Goal: Task Accomplishment & Management: Use online tool/utility

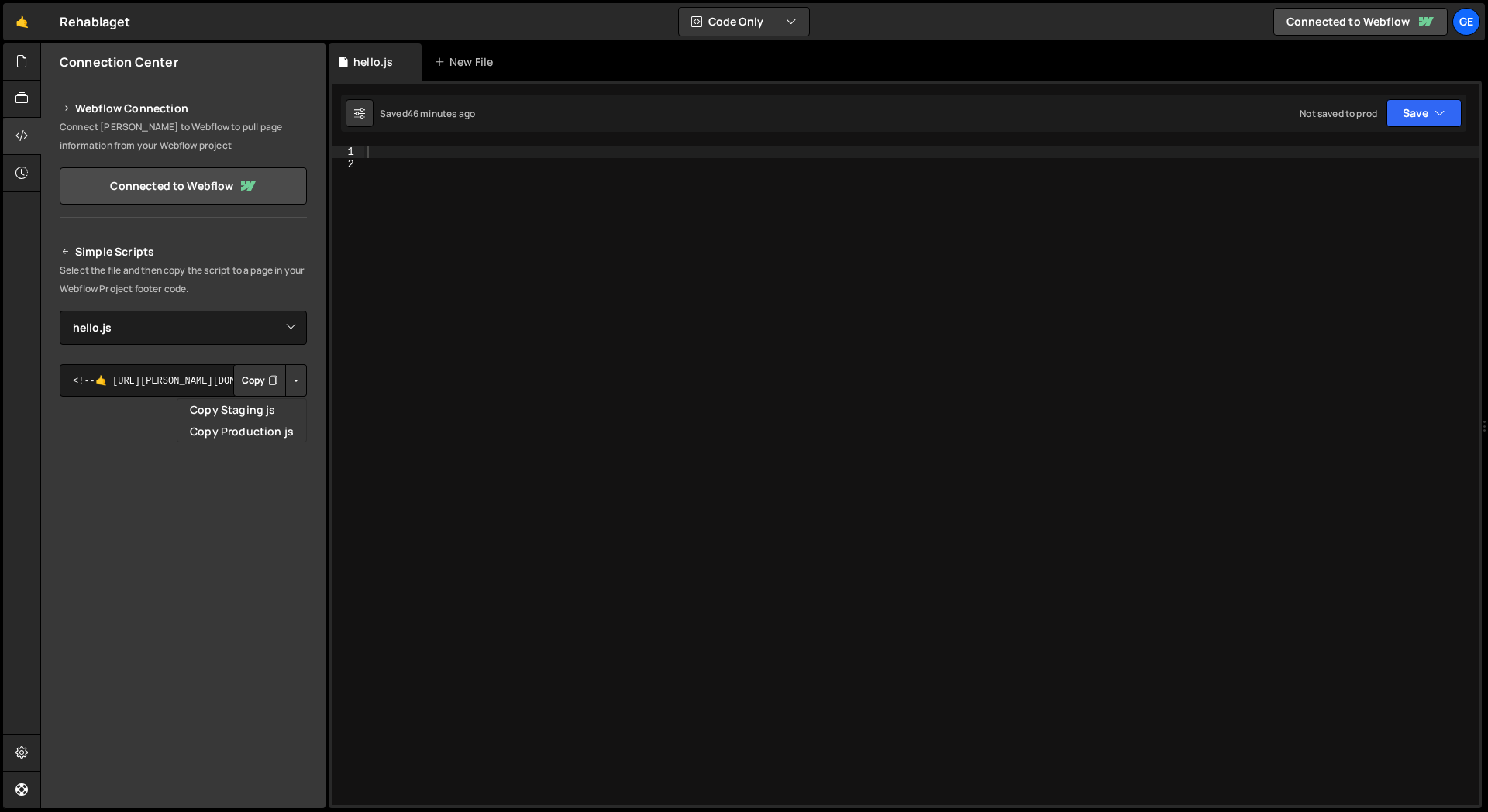
select select "48359"
click at [29, 141] on div at bounding box center [22, 136] width 38 height 38
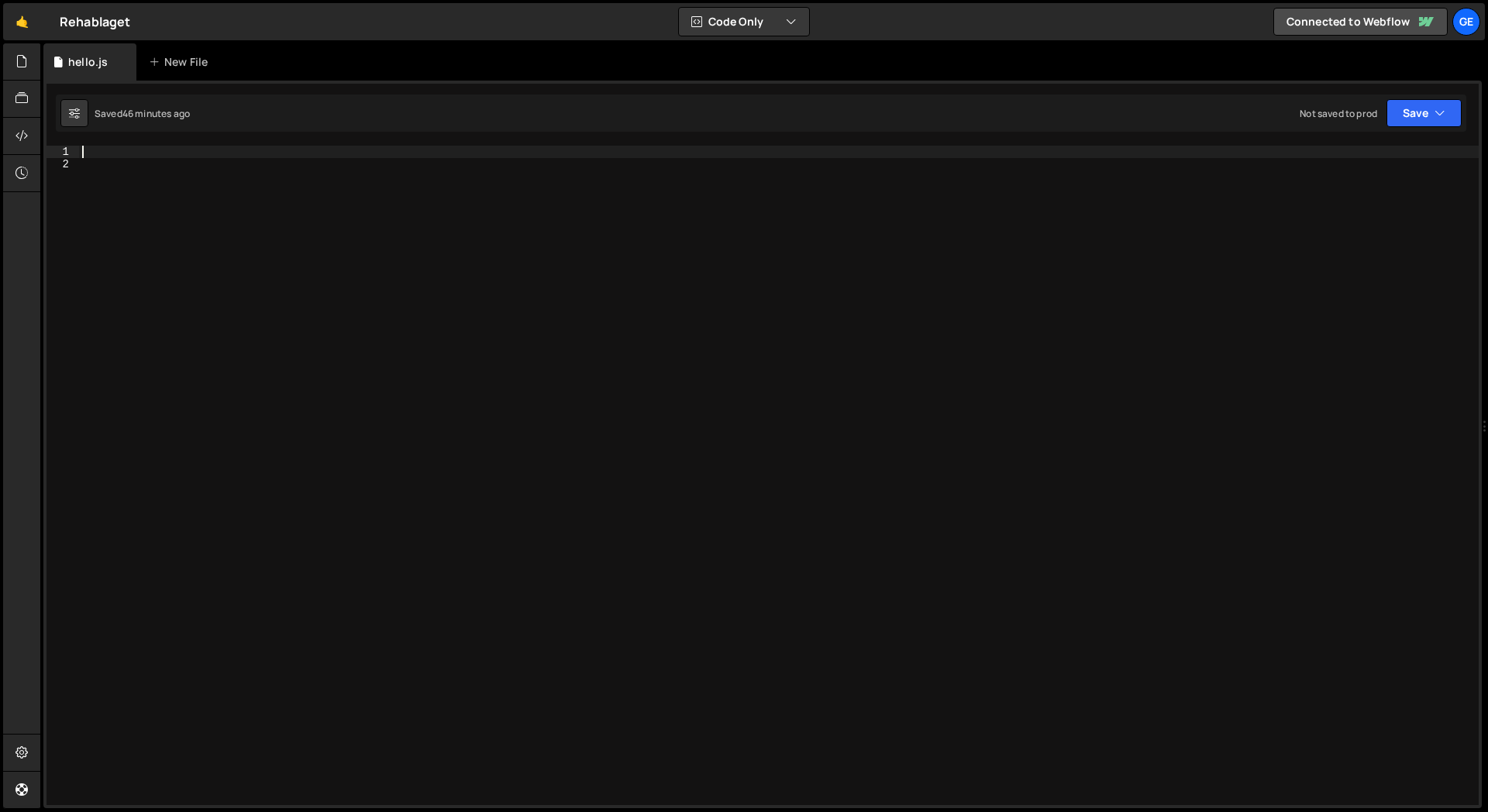
click at [162, 156] on div at bounding box center [778, 488] width 1400 height 684
click at [435, 316] on div at bounding box center [778, 488] width 1400 height 684
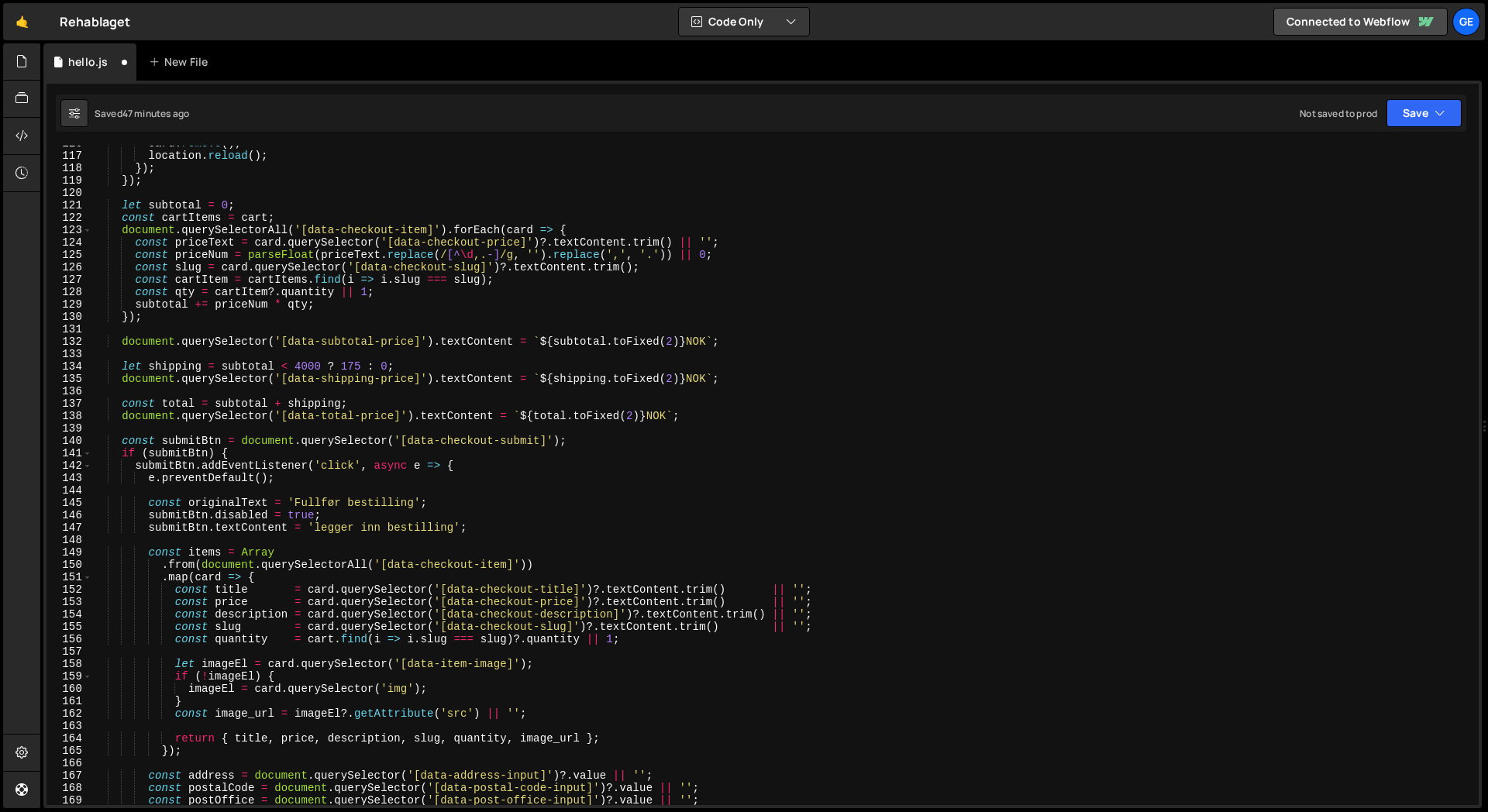
scroll to position [1461, 0]
click at [87, 453] on span at bounding box center [87, 452] width 9 height 12
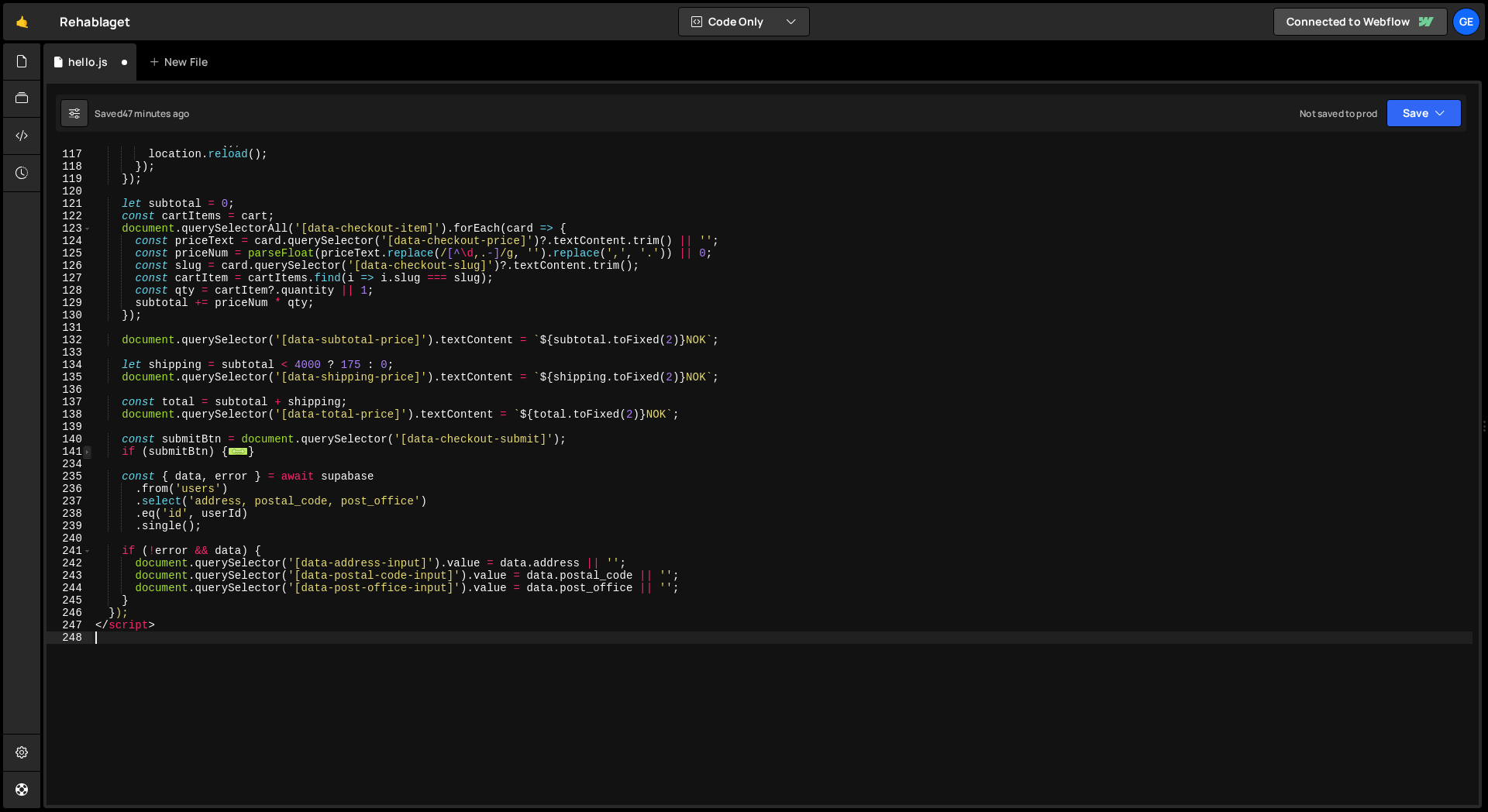
click at [87, 453] on span at bounding box center [87, 452] width 9 height 12
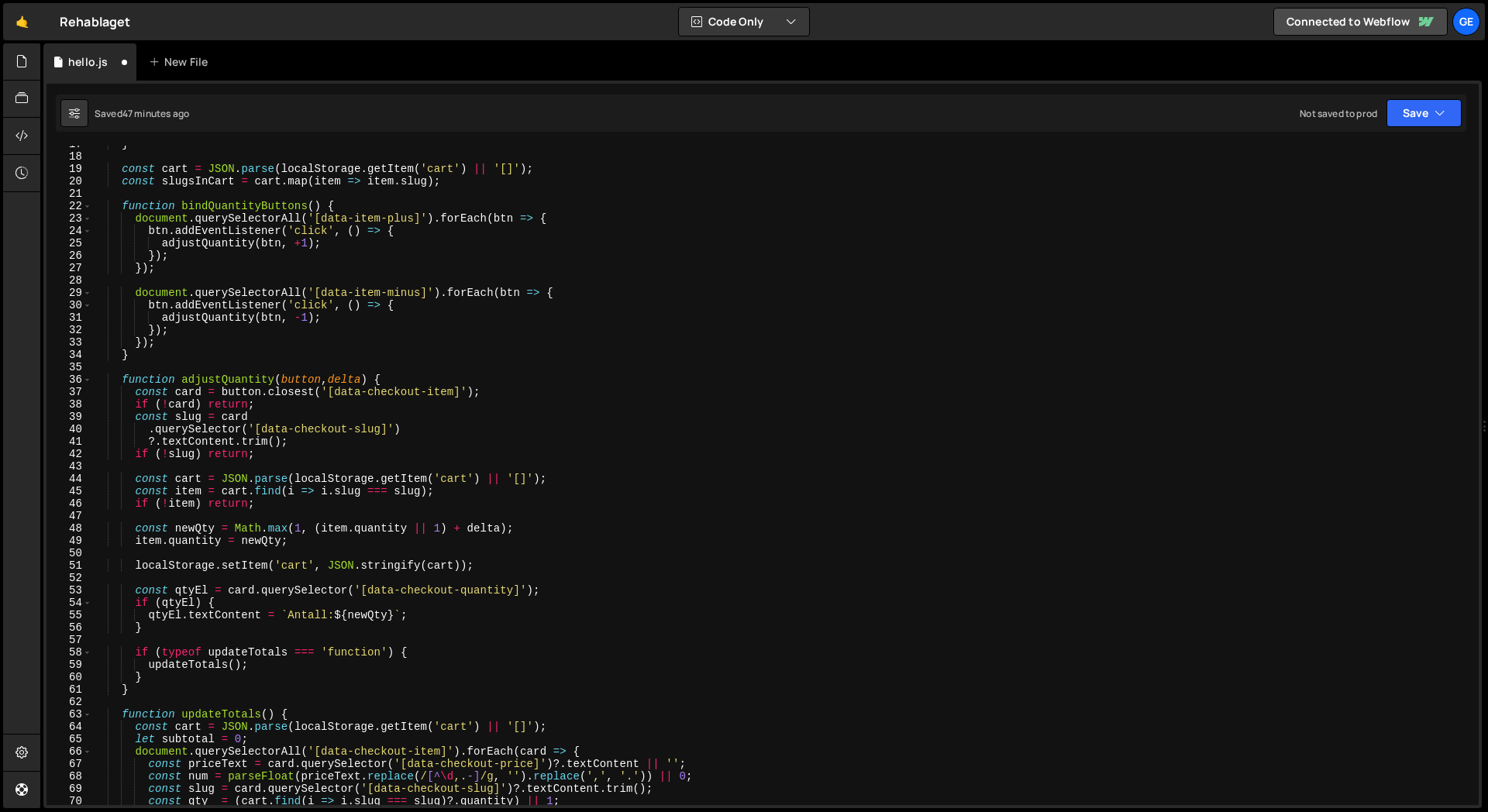
scroll to position [0, 0]
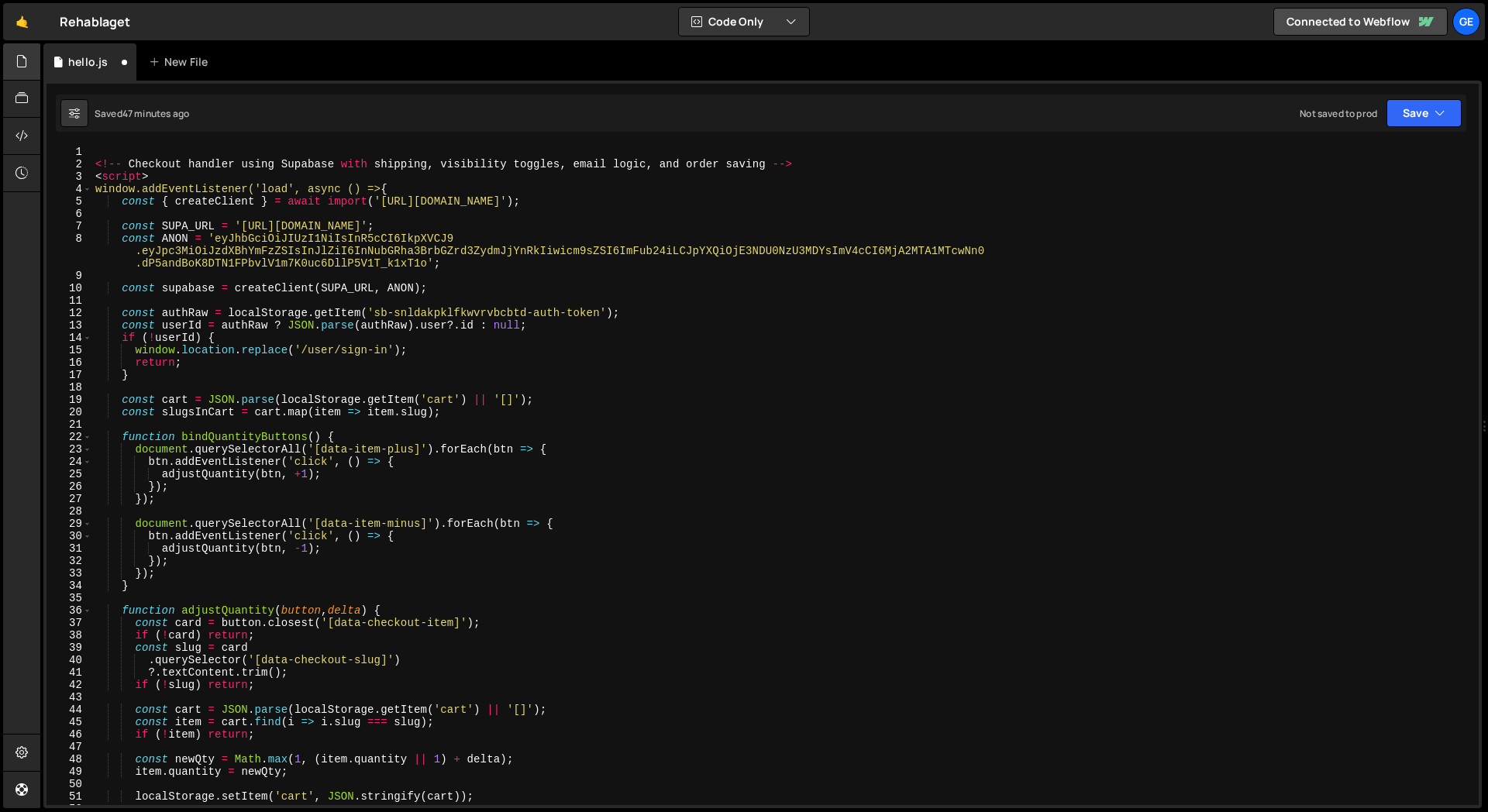
click at [28, 61] on icon at bounding box center [22, 61] width 12 height 17
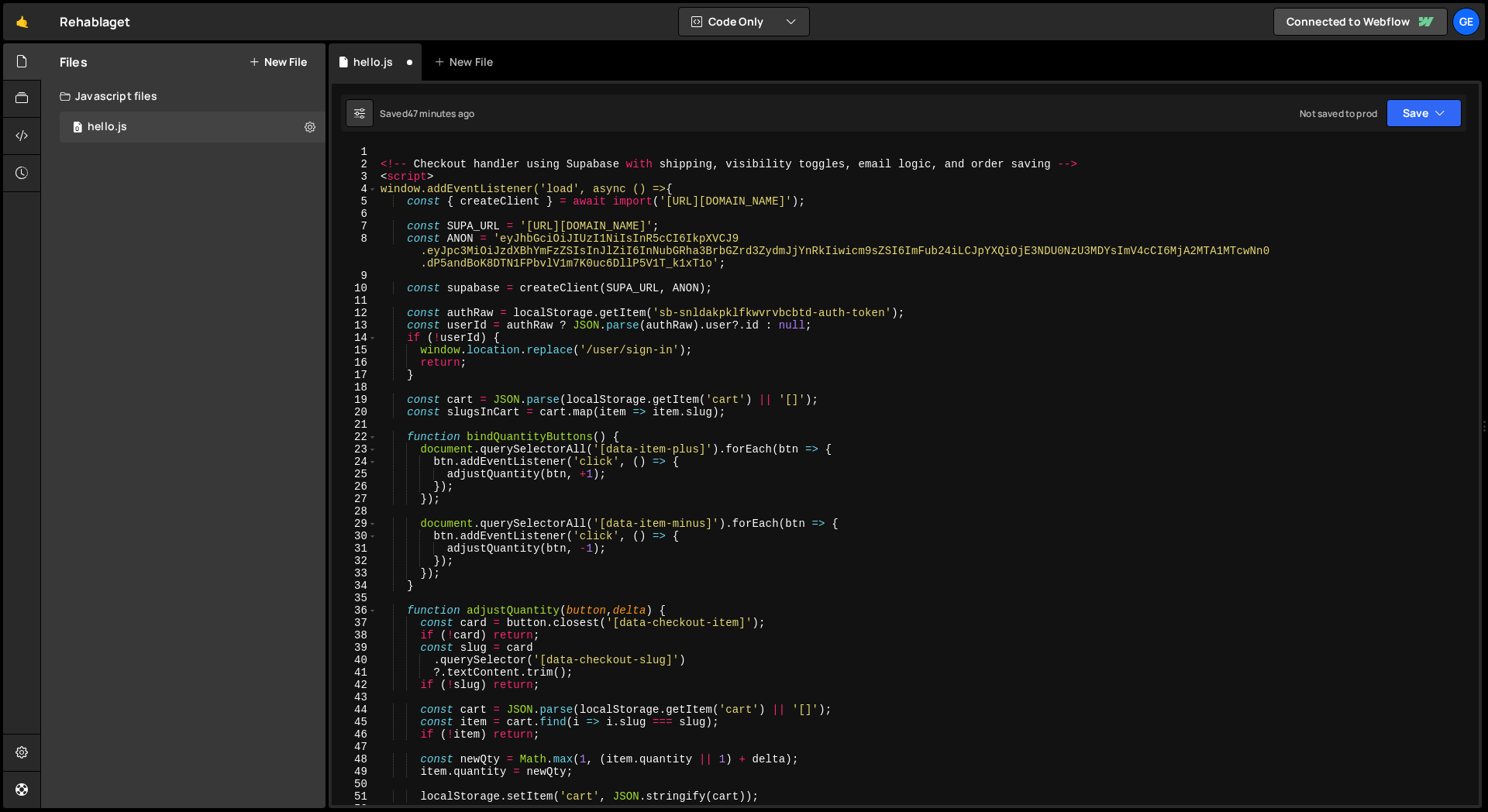
click at [163, 309] on div "Files New File Create your first file Get started by starting a Javascript or C…" at bounding box center [183, 426] width 284 height 765
click at [1428, 103] on button "Save" at bounding box center [1424, 113] width 75 height 28
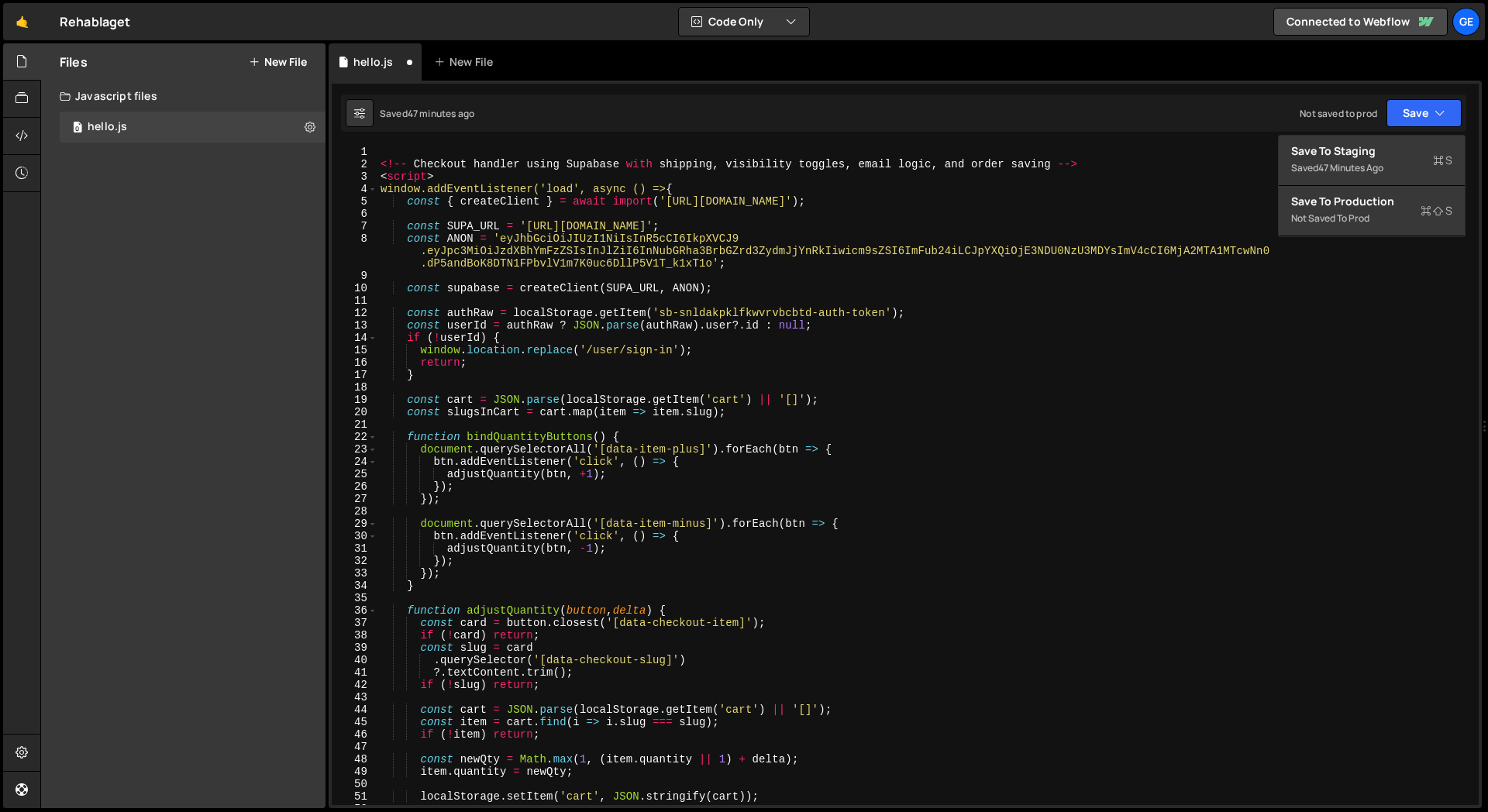
click at [1112, 72] on div "hello.js New File" at bounding box center [905, 62] width 1153 height 38
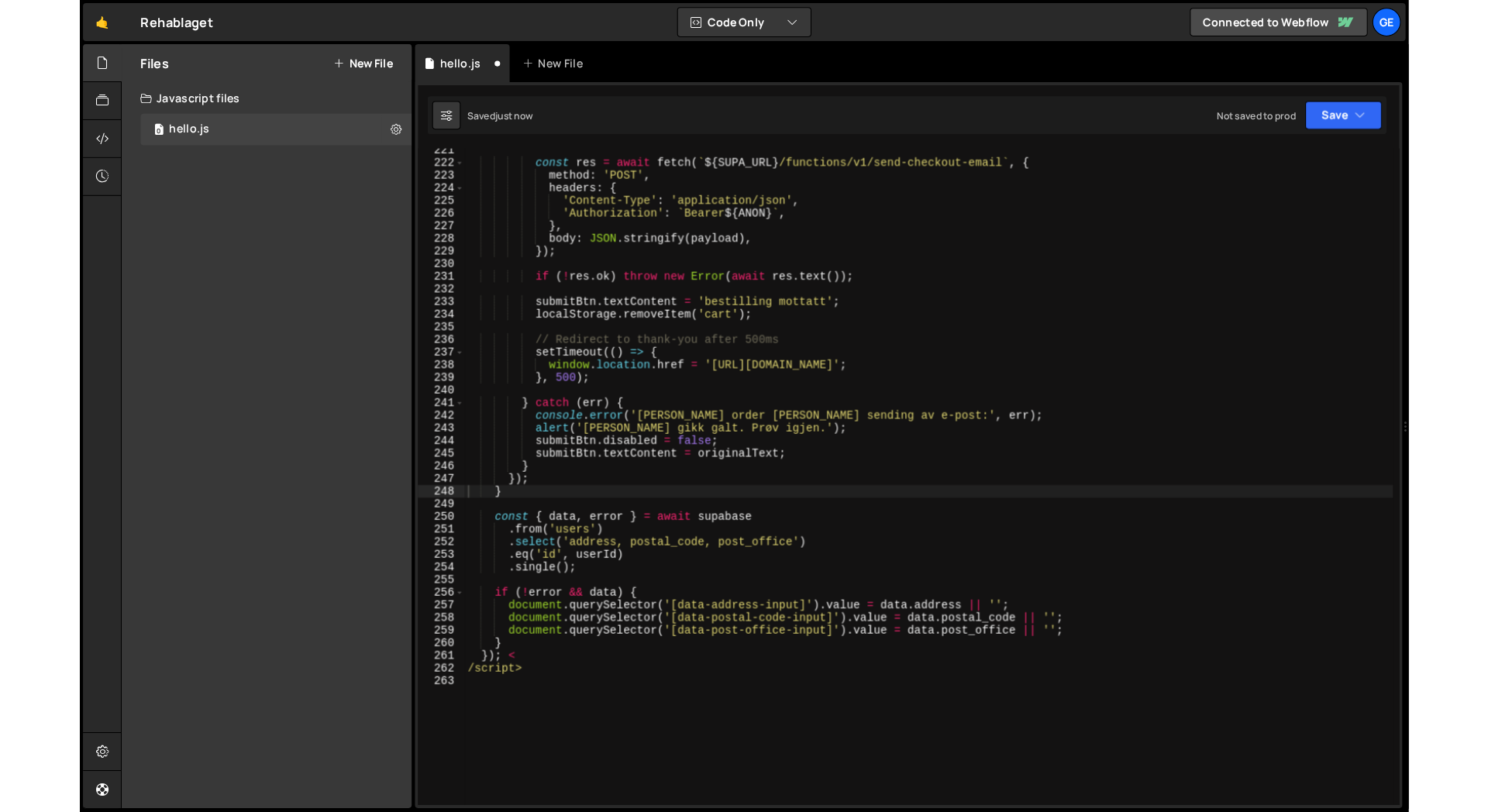
scroll to position [2759, 0]
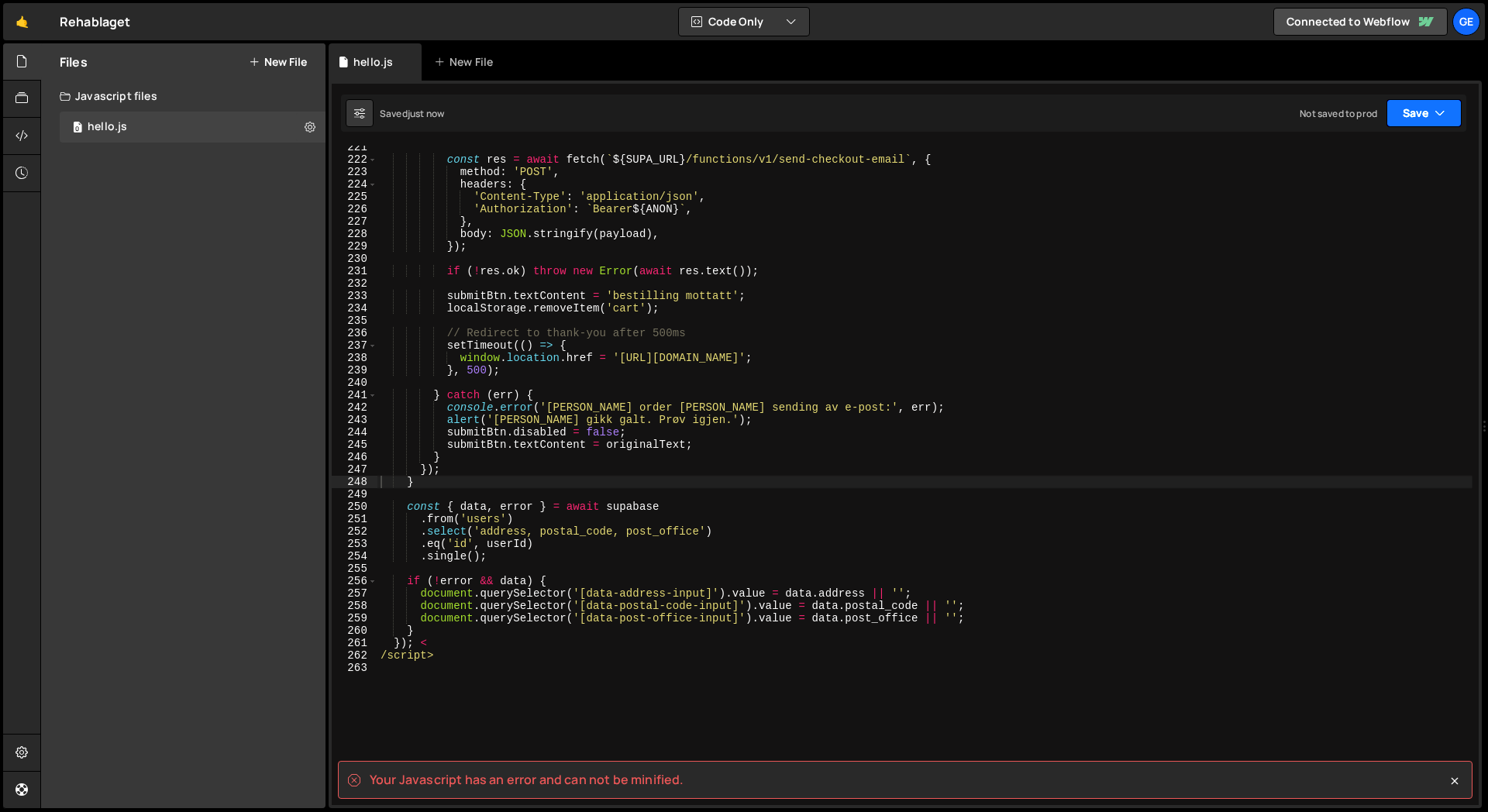
click at [1450, 113] on button "Save" at bounding box center [1424, 113] width 75 height 28
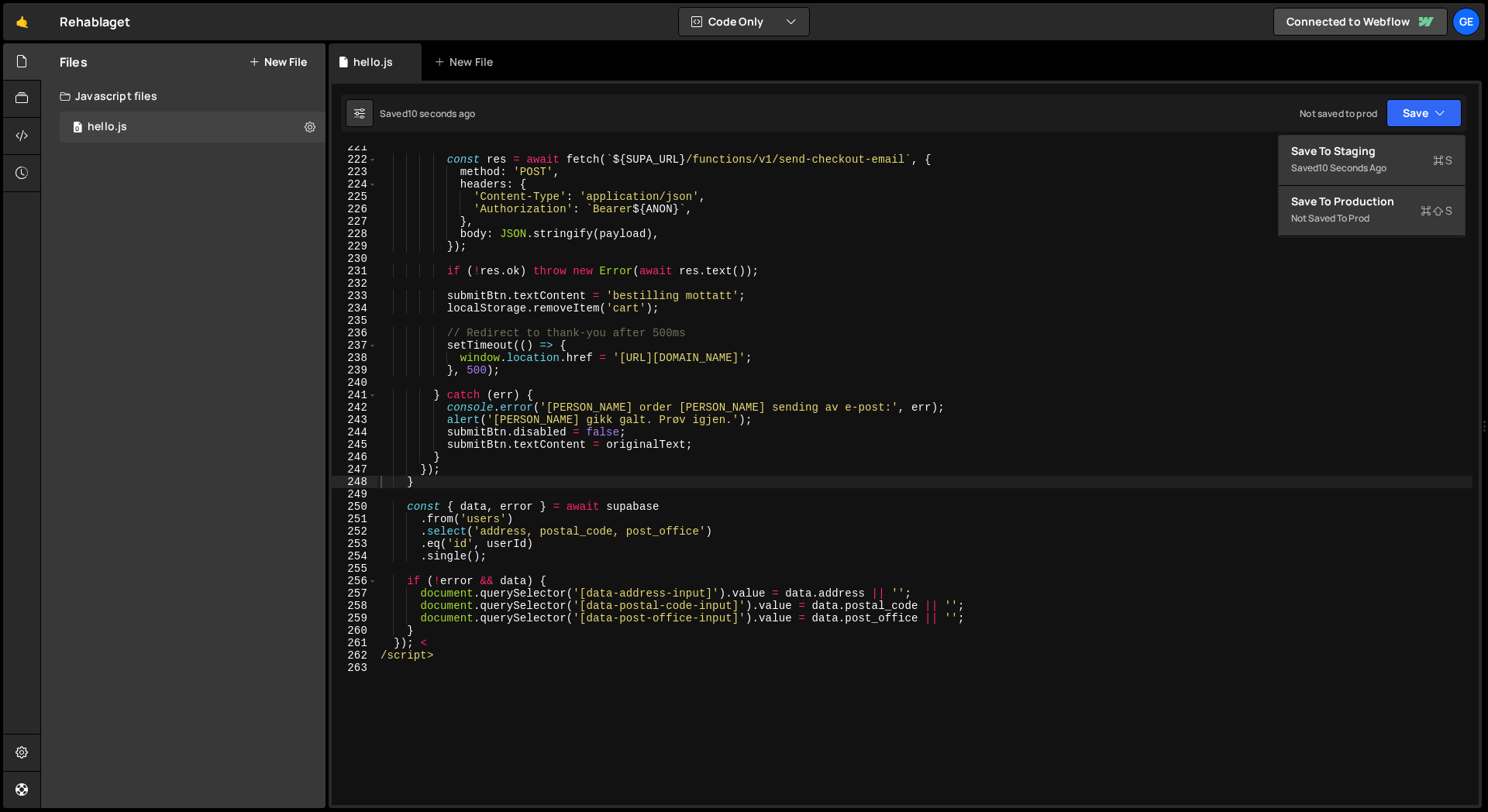
click at [1060, 58] on div "hello.js New File" at bounding box center [905, 62] width 1153 height 38
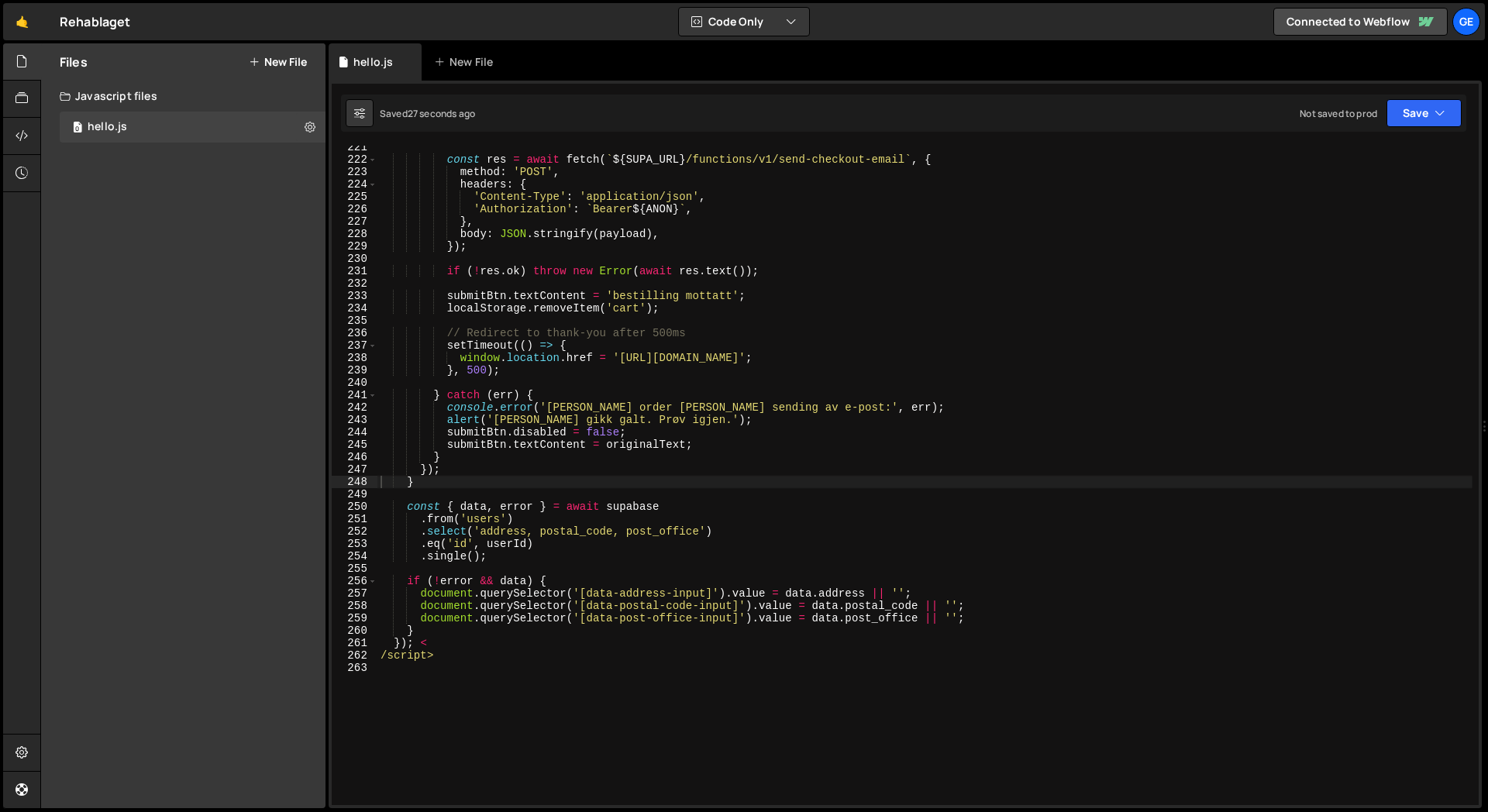
click at [291, 56] on button "New File" at bounding box center [278, 62] width 58 height 12
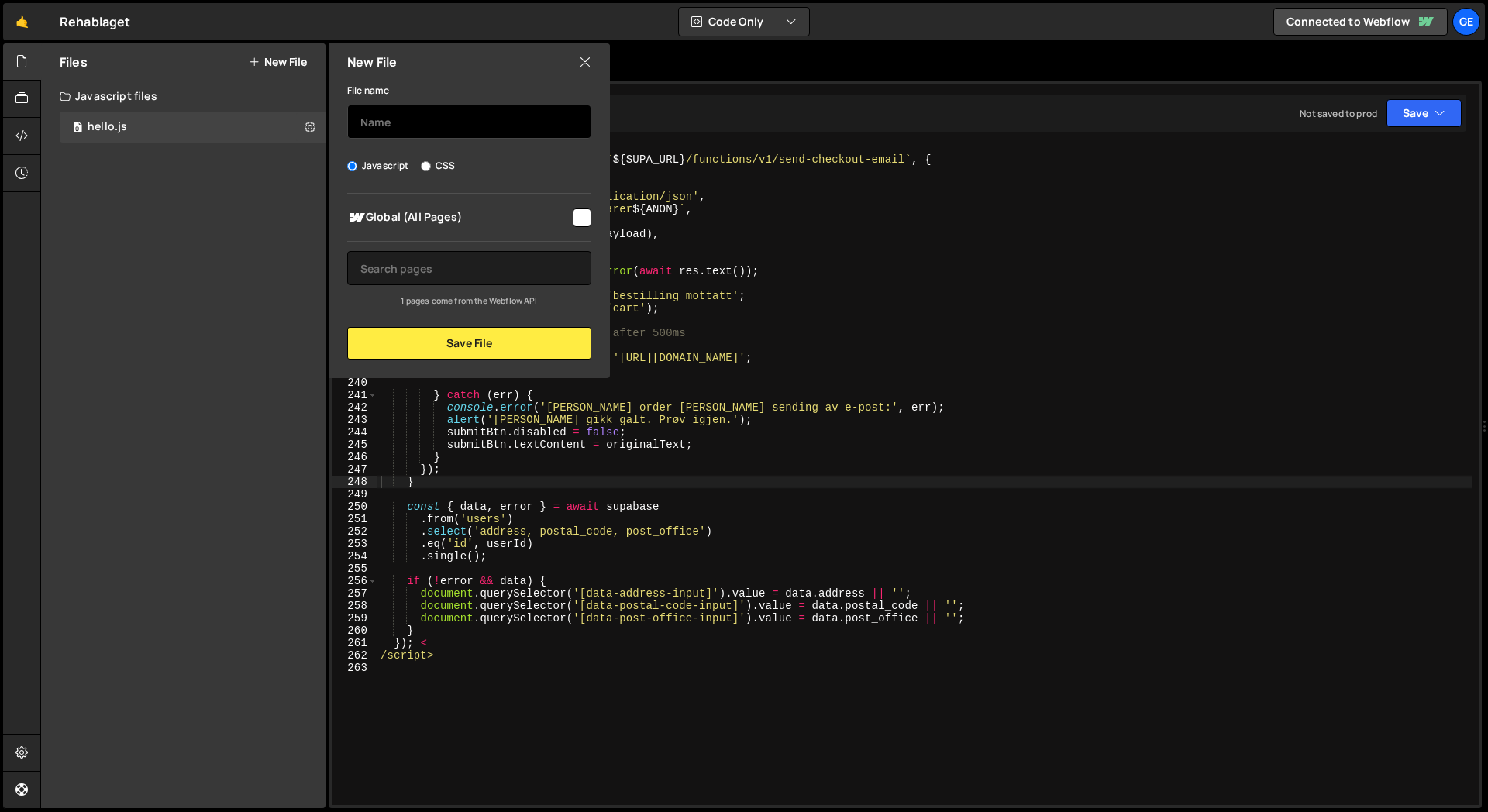
click at [440, 128] on input "text" at bounding box center [469, 121] width 244 height 34
type input "hello"
click at [585, 224] on input "checkbox" at bounding box center [581, 218] width 18 height 18
checkbox input "true"
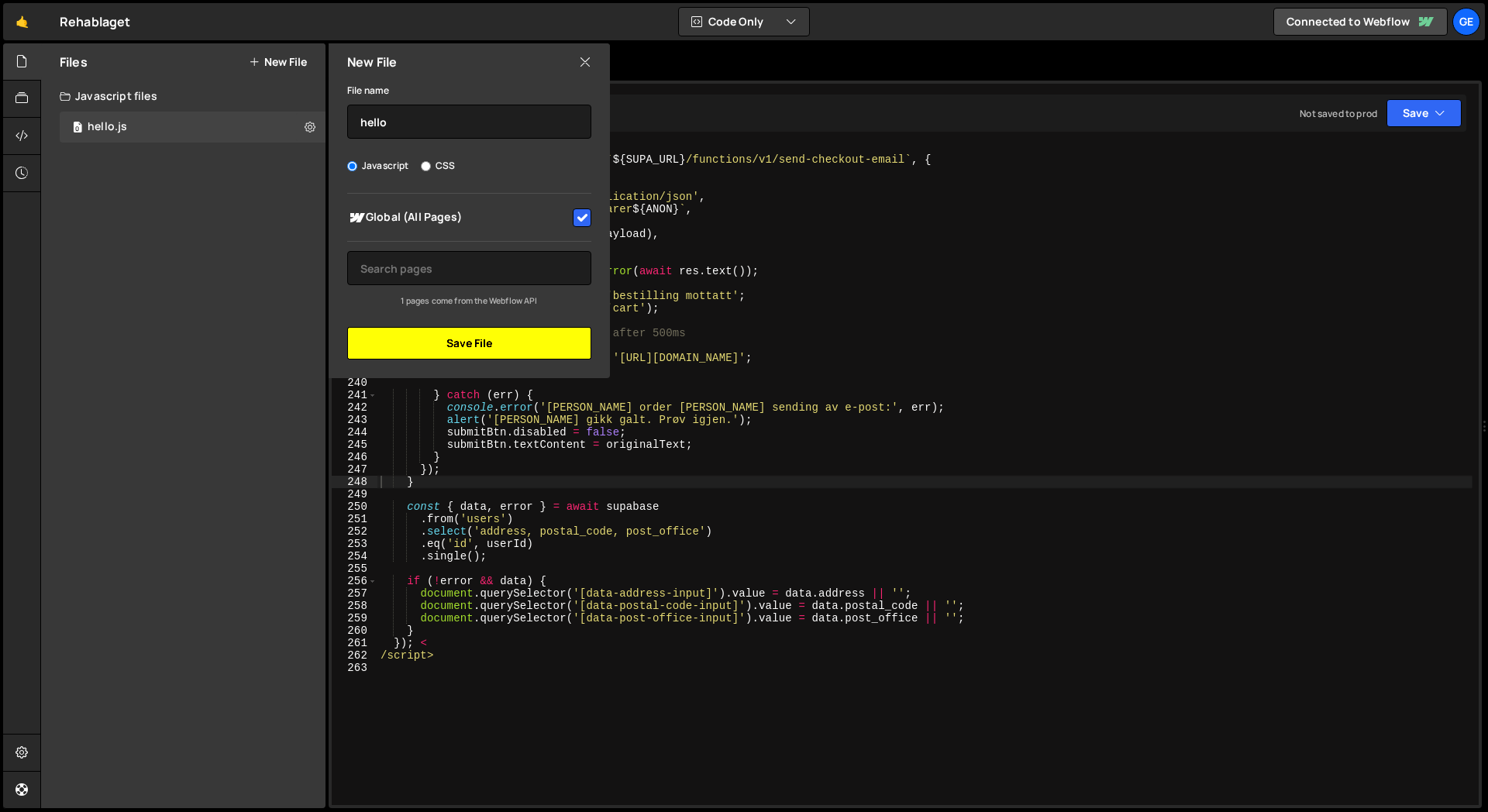
click at [533, 345] on button "Save File" at bounding box center [469, 343] width 244 height 32
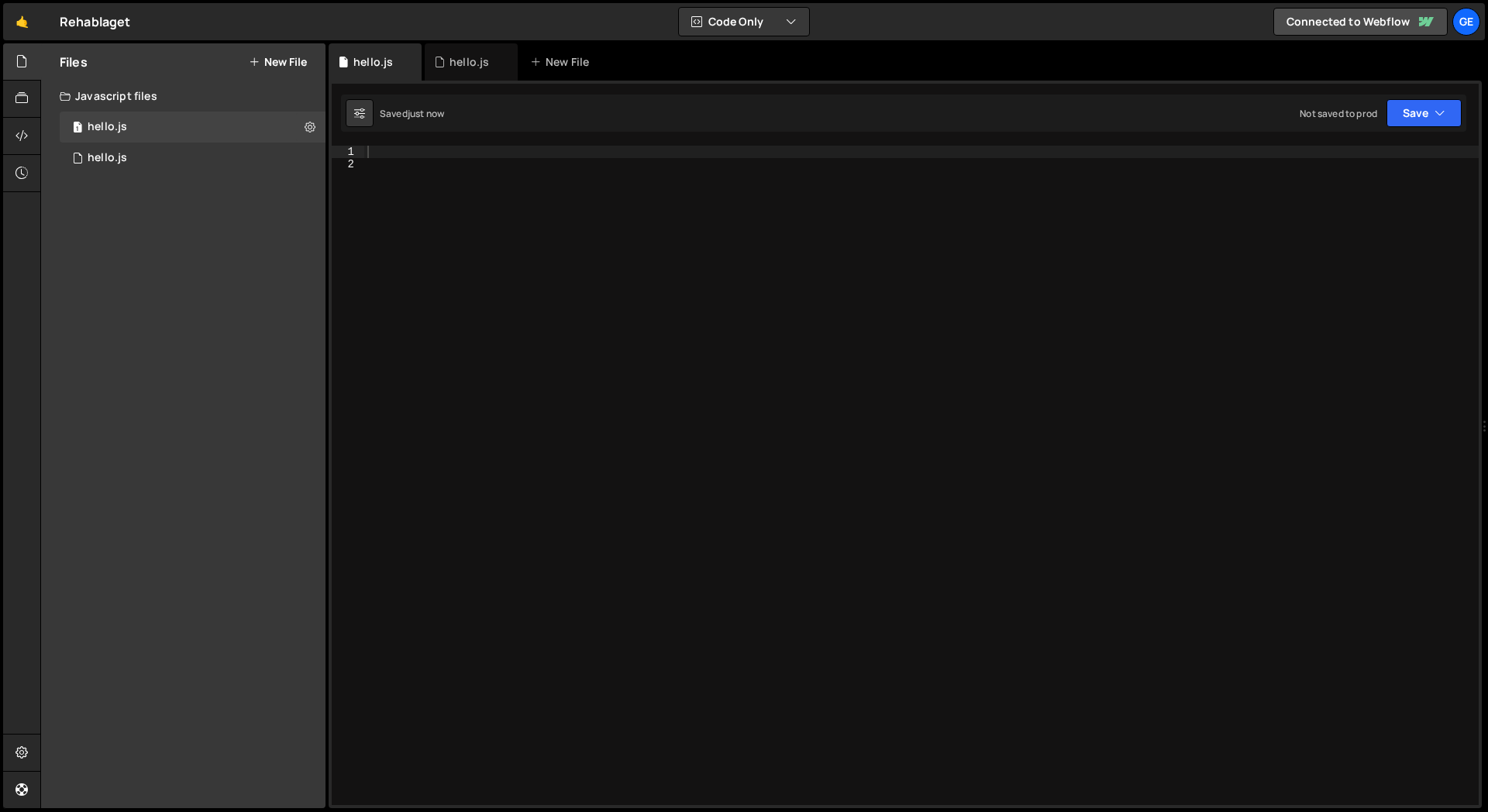
click at [260, 278] on div "Files New File Create your first file Get started by starting a Javascript or C…" at bounding box center [183, 426] width 284 height 765
click at [306, 124] on icon at bounding box center [309, 127] width 10 height 15
type input "hello"
radio input "true"
checkbox input "true"
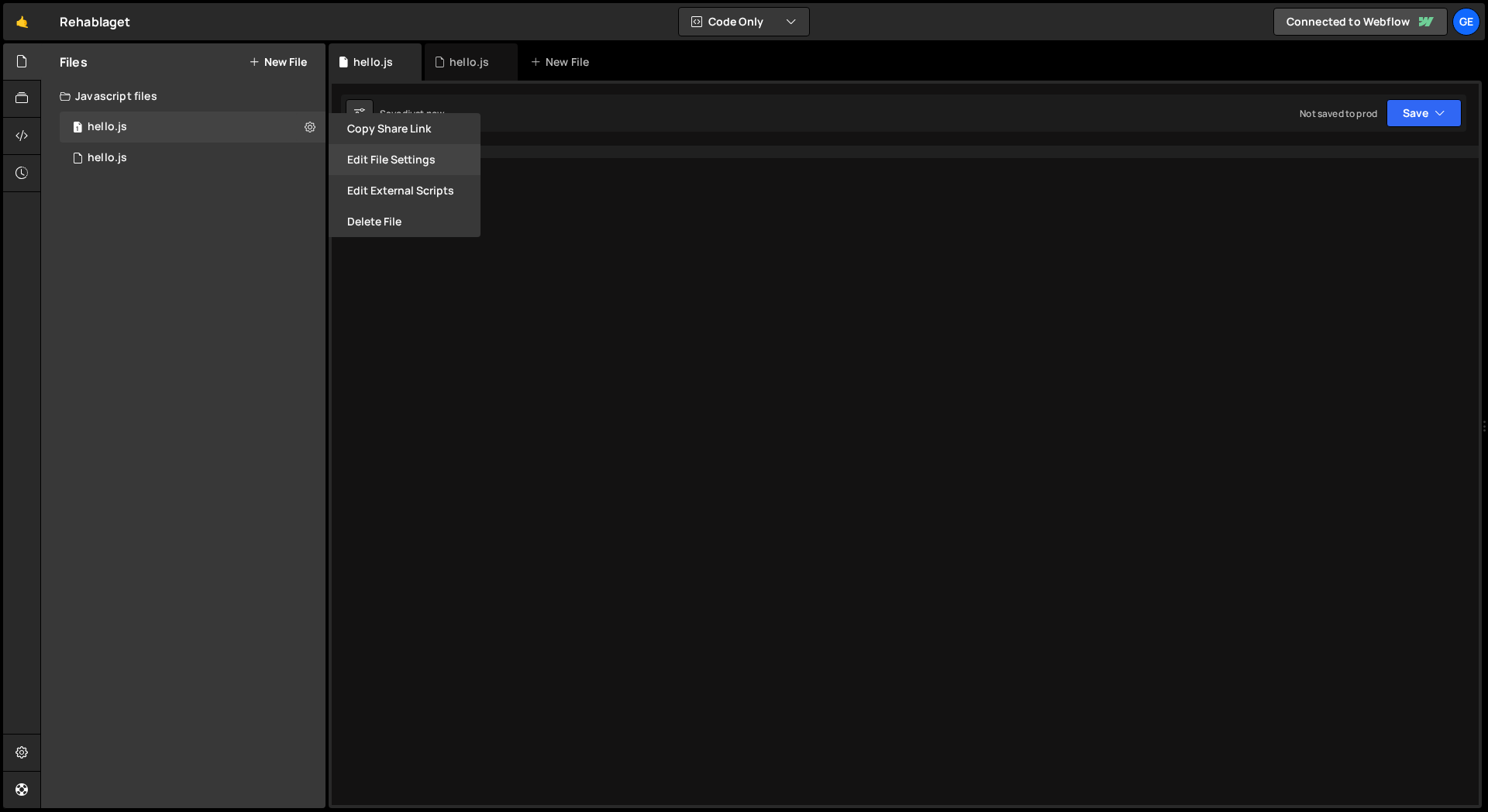
click at [393, 164] on button "Edit File Settings" at bounding box center [405, 159] width 152 height 31
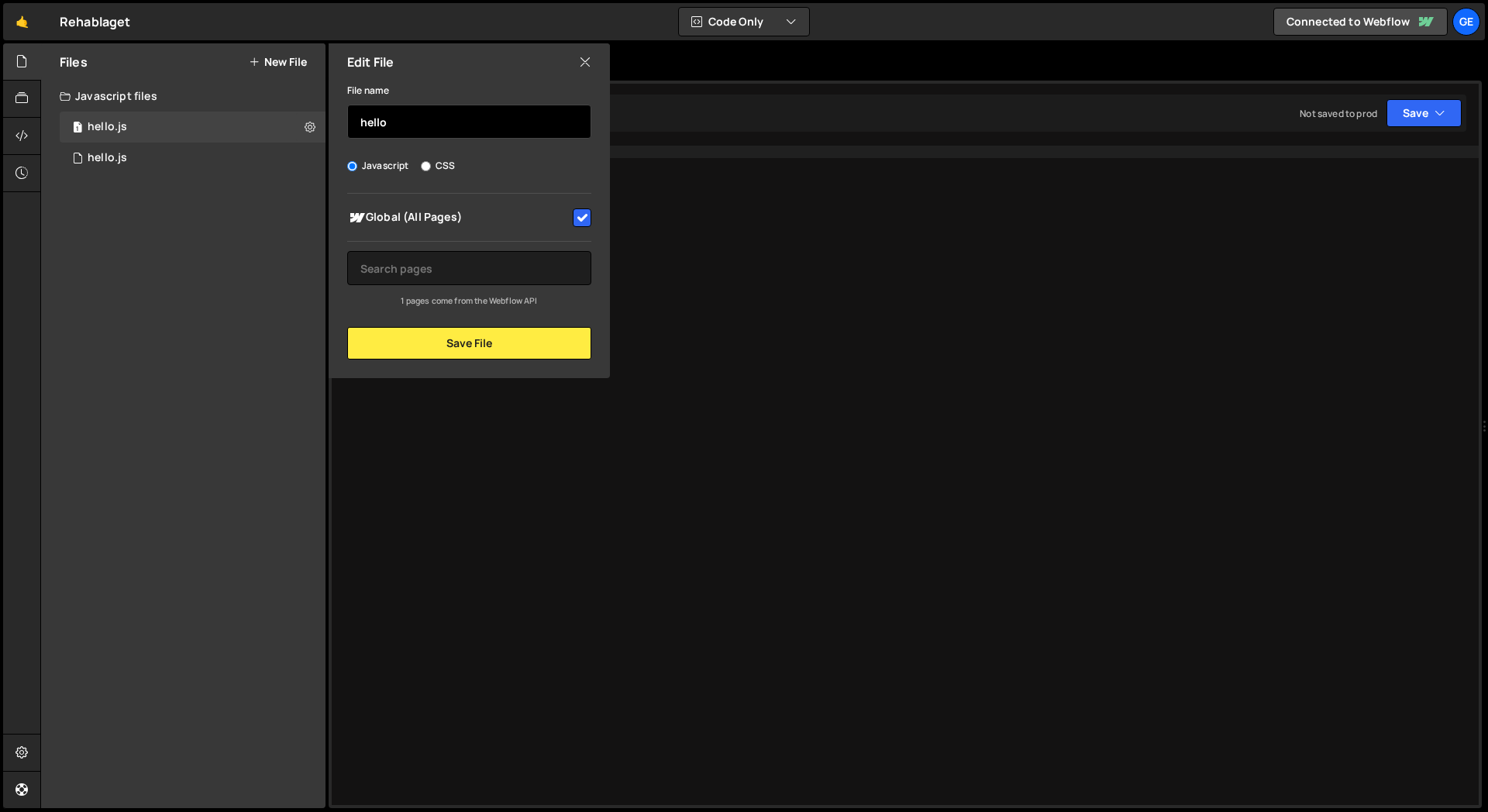
click at [425, 117] on input "hello" at bounding box center [469, 121] width 244 height 34
type input "h"
type input "go"
click at [476, 348] on button "Save File" at bounding box center [469, 343] width 244 height 32
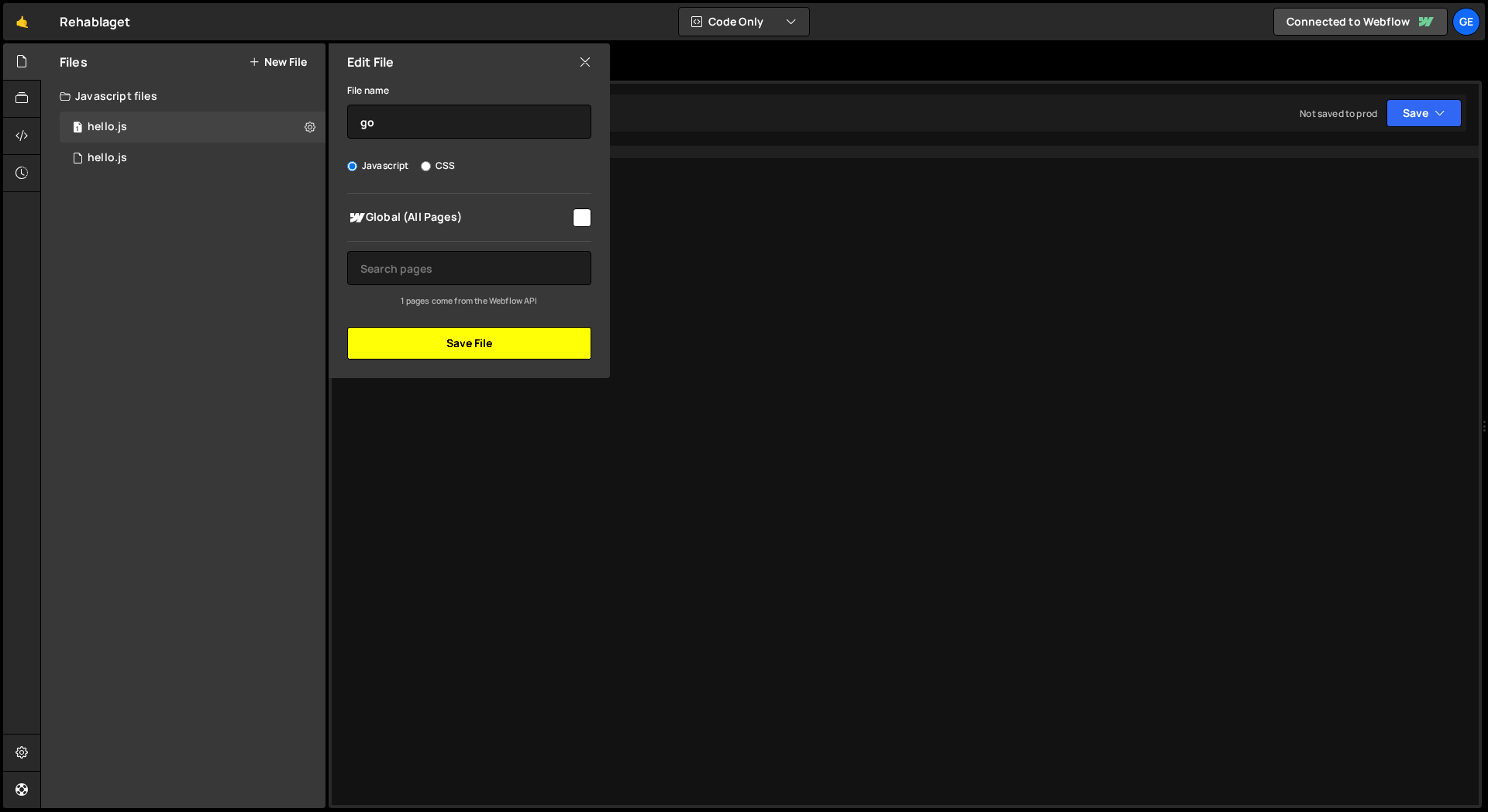
checkbox input "false"
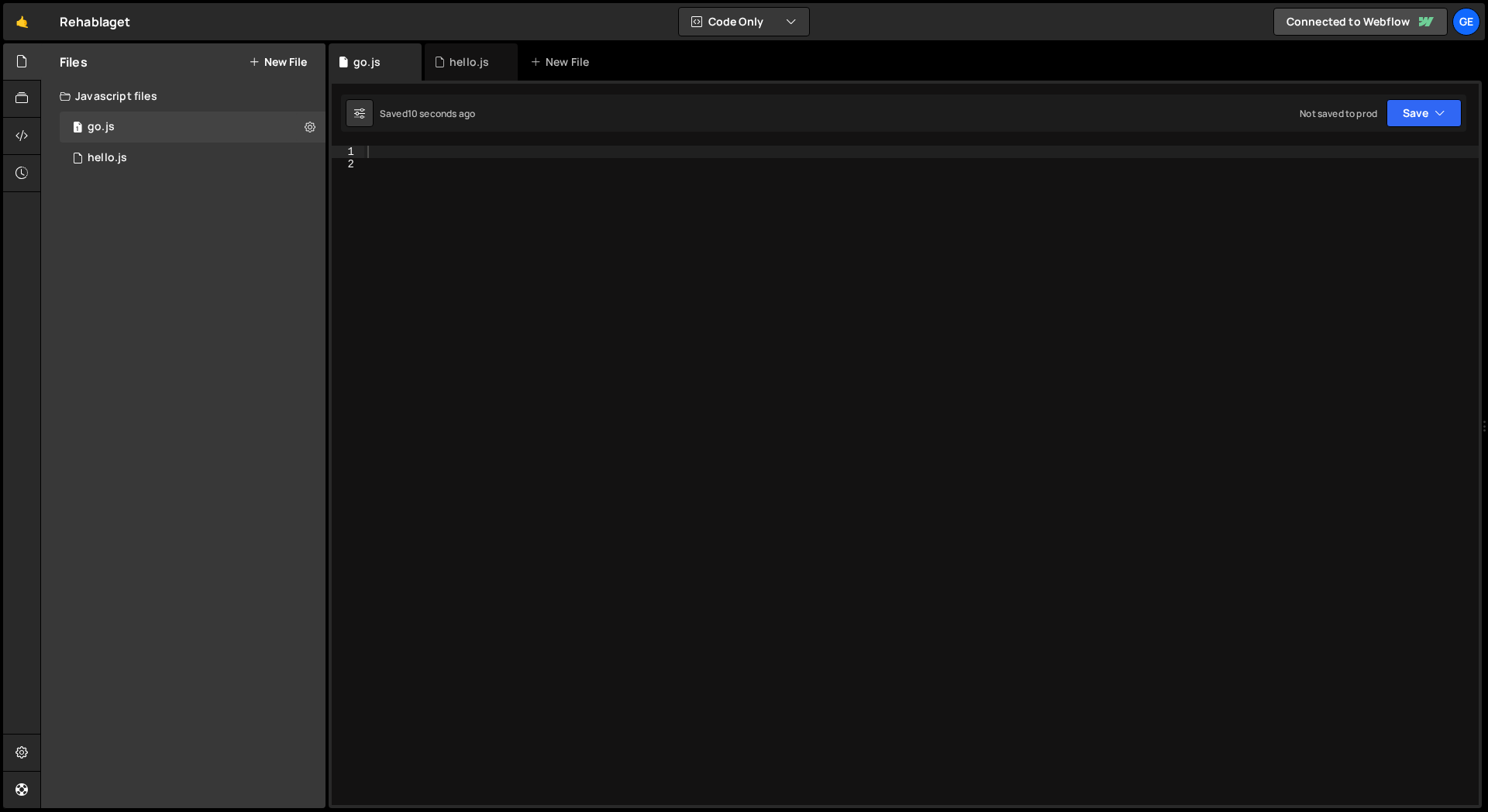
click at [287, 61] on button "New File" at bounding box center [278, 62] width 58 height 12
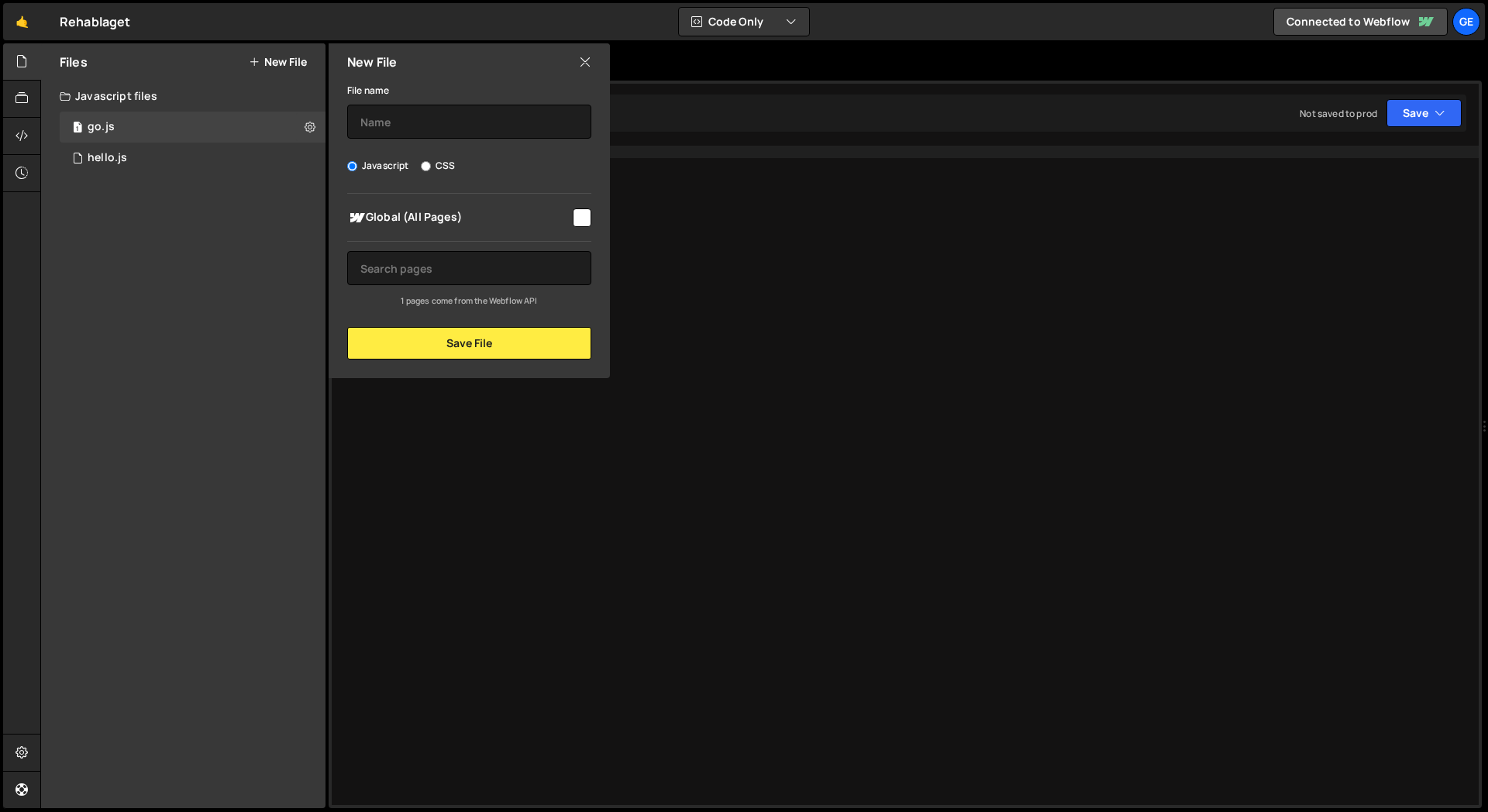
click at [422, 164] on input "CSS" at bounding box center [426, 166] width 10 height 10
radio input "true"
click at [429, 132] on input "text" at bounding box center [469, 121] width 244 height 34
type input "here we are"
click at [588, 222] on input "checkbox" at bounding box center [581, 218] width 18 height 18
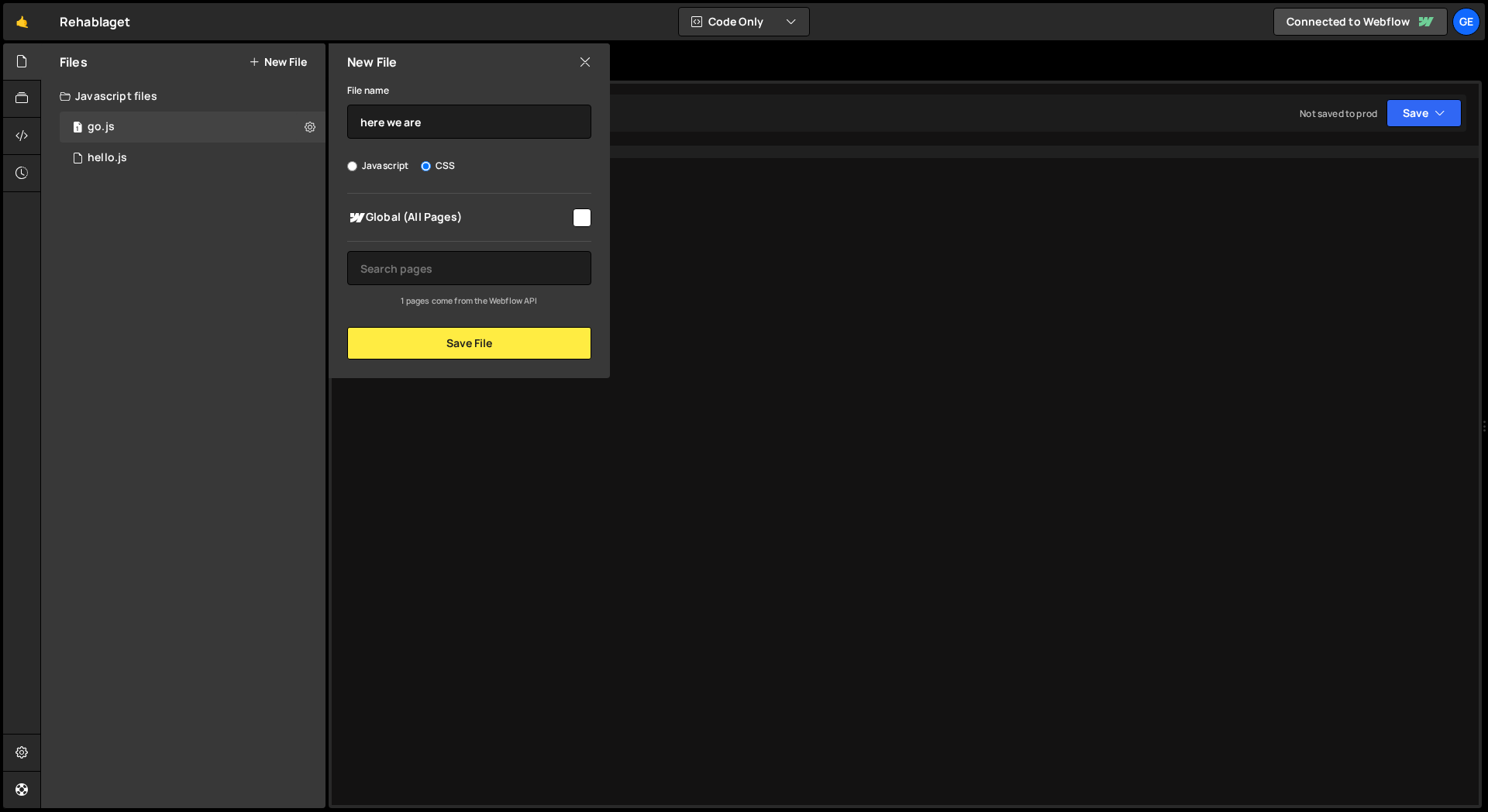
checkbox input "true"
click at [598, 256] on div "Global (All Pages) 1 pages come from the Webflow API" at bounding box center [469, 251] width 282 height 114
click at [550, 349] on button "Save File" at bounding box center [469, 343] width 244 height 32
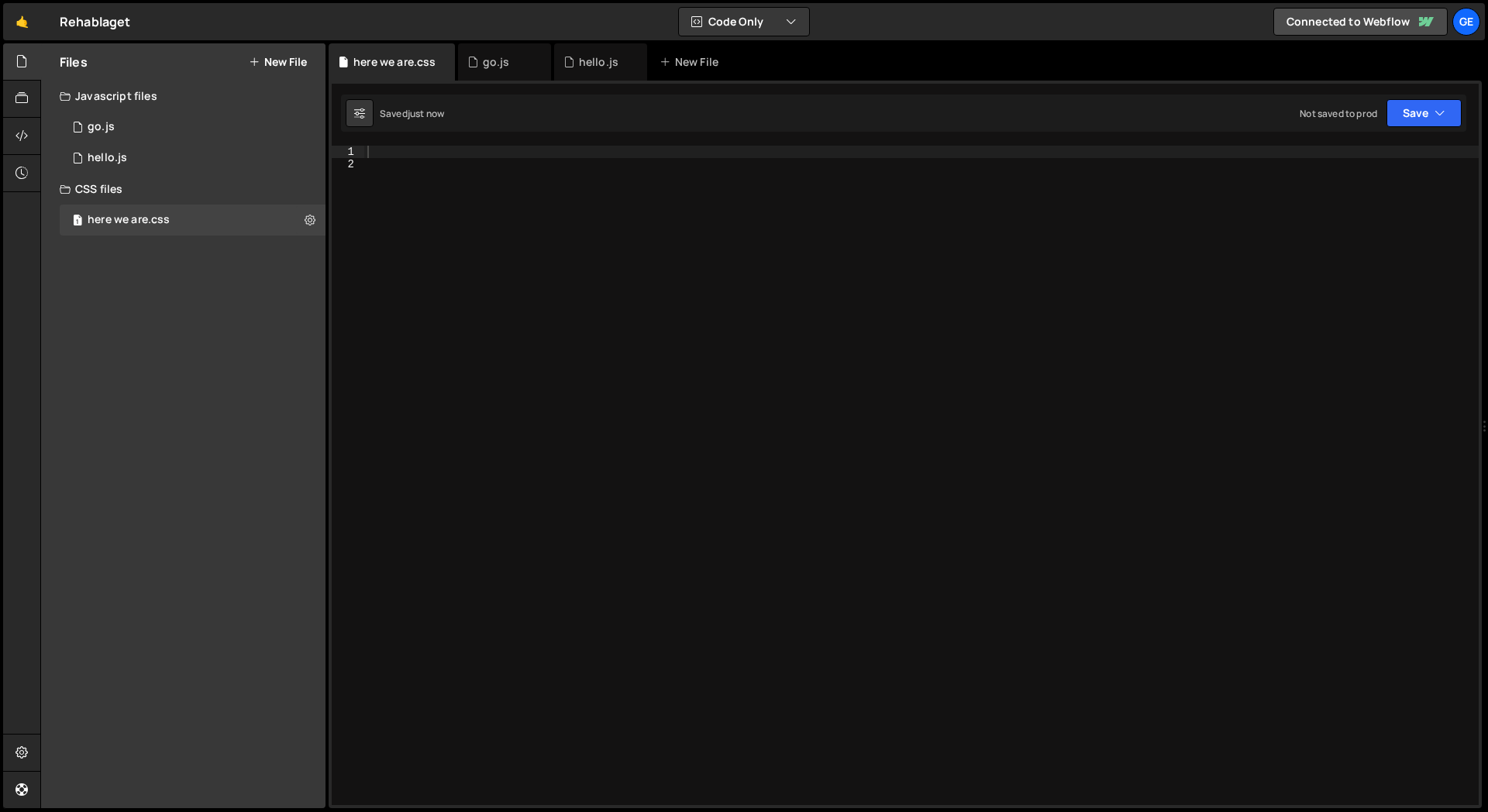
click at [215, 402] on div "Files New File Create your first file Get started by starting a Javascript or C…" at bounding box center [183, 426] width 284 height 765
click at [149, 120] on div "1 go.js 0" at bounding box center [192, 127] width 266 height 31
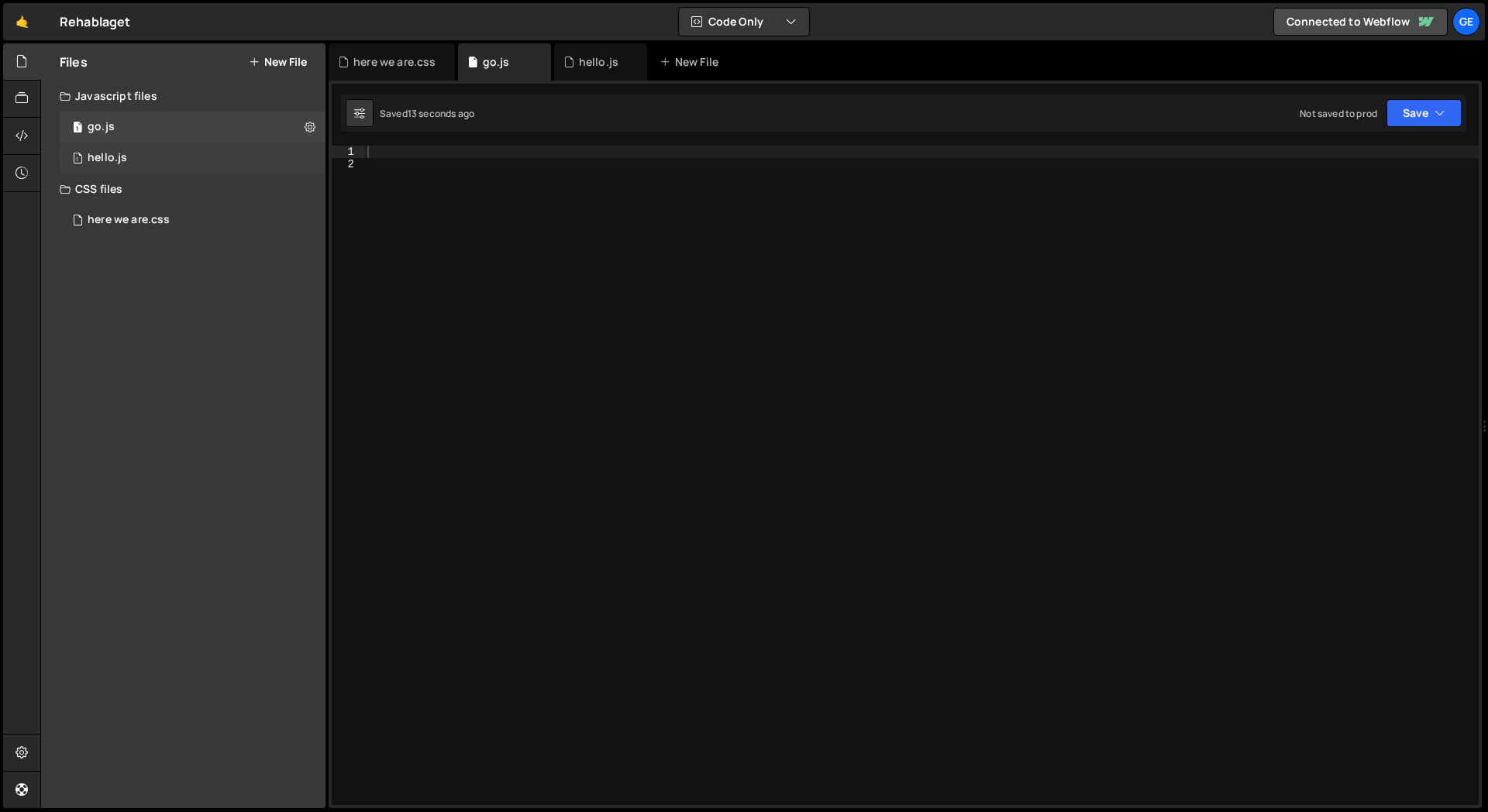
click at [128, 147] on div "1 hello.js 0" at bounding box center [192, 157] width 266 height 31
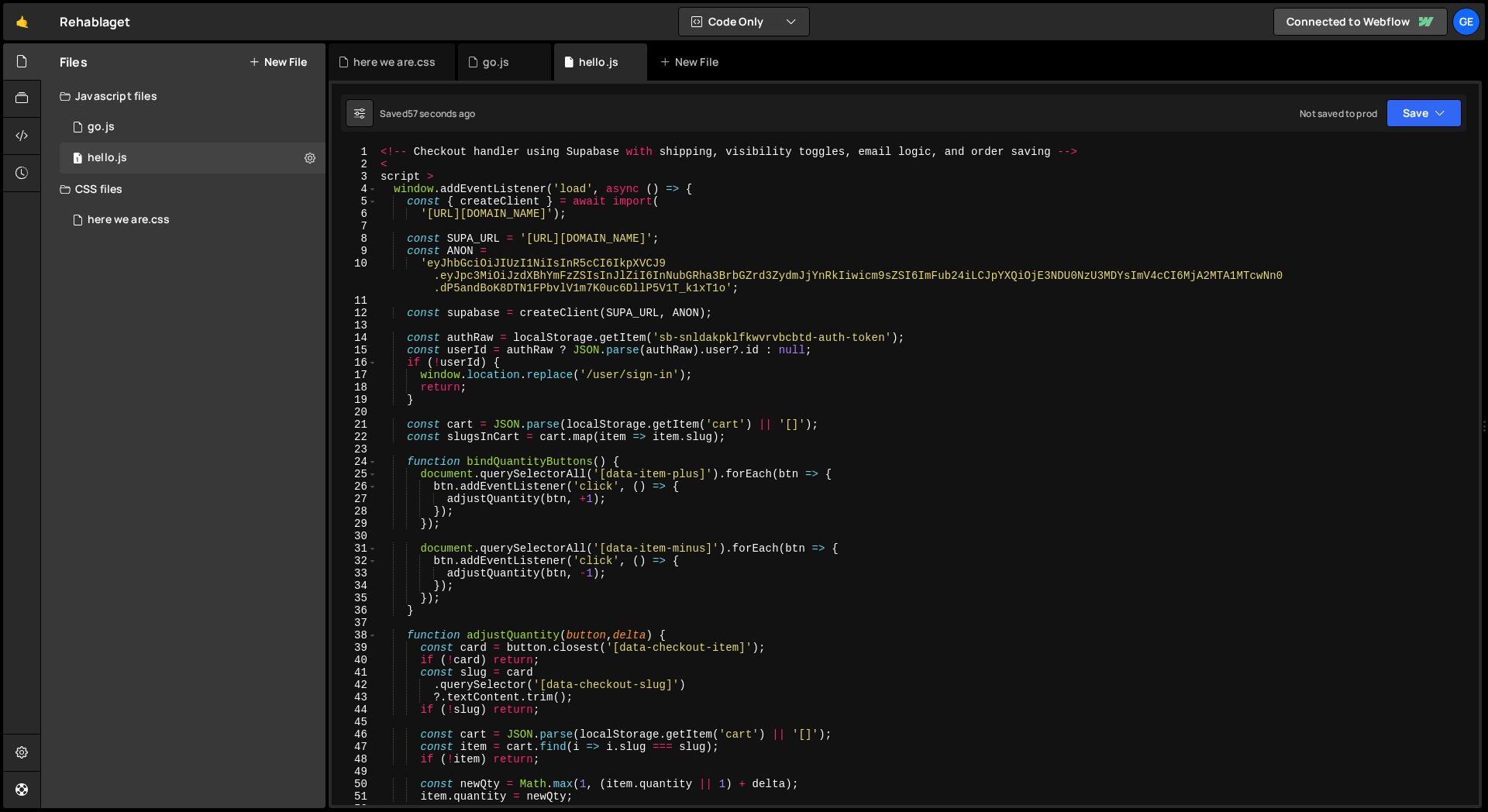
scroll to position [0, 0]
click at [25, 142] on icon at bounding box center [22, 135] width 12 height 17
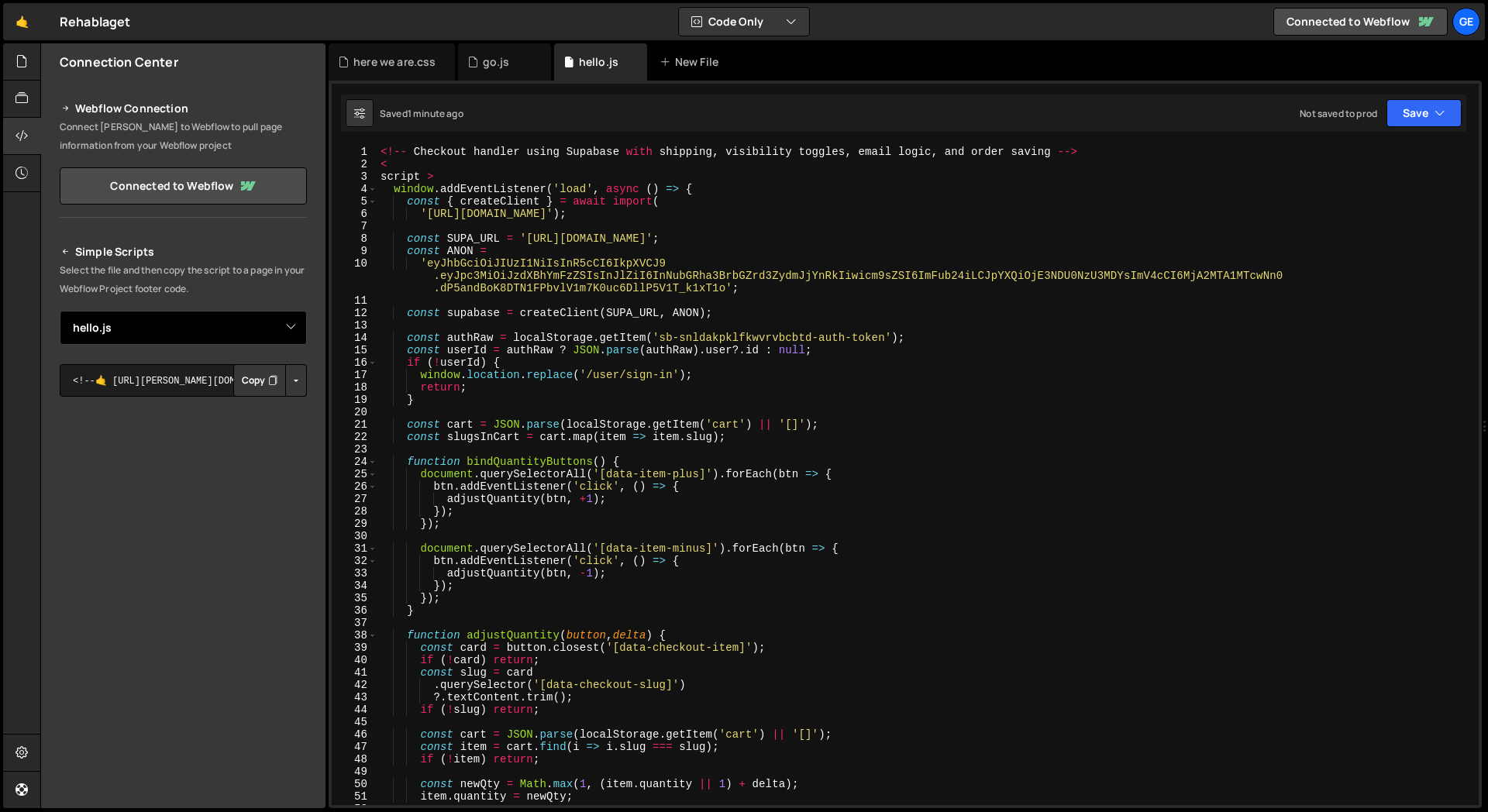
click at [284, 317] on select "Select File hello.js hello.js here we are.css" at bounding box center [183, 328] width 247 height 34
click at [59, 311] on select "Select File hello.js hello.js here we are.css" at bounding box center [183, 328] width 247 height 34
click at [198, 331] on select "Select File hello.js hello.js here we are.css" at bounding box center [183, 328] width 247 height 34
click at [59, 311] on select "Select File hello.js hello.js here we are.css" at bounding box center [183, 328] width 247 height 34
click at [187, 326] on select "Select File hello.js hello.js here we are.css" at bounding box center [183, 328] width 247 height 34
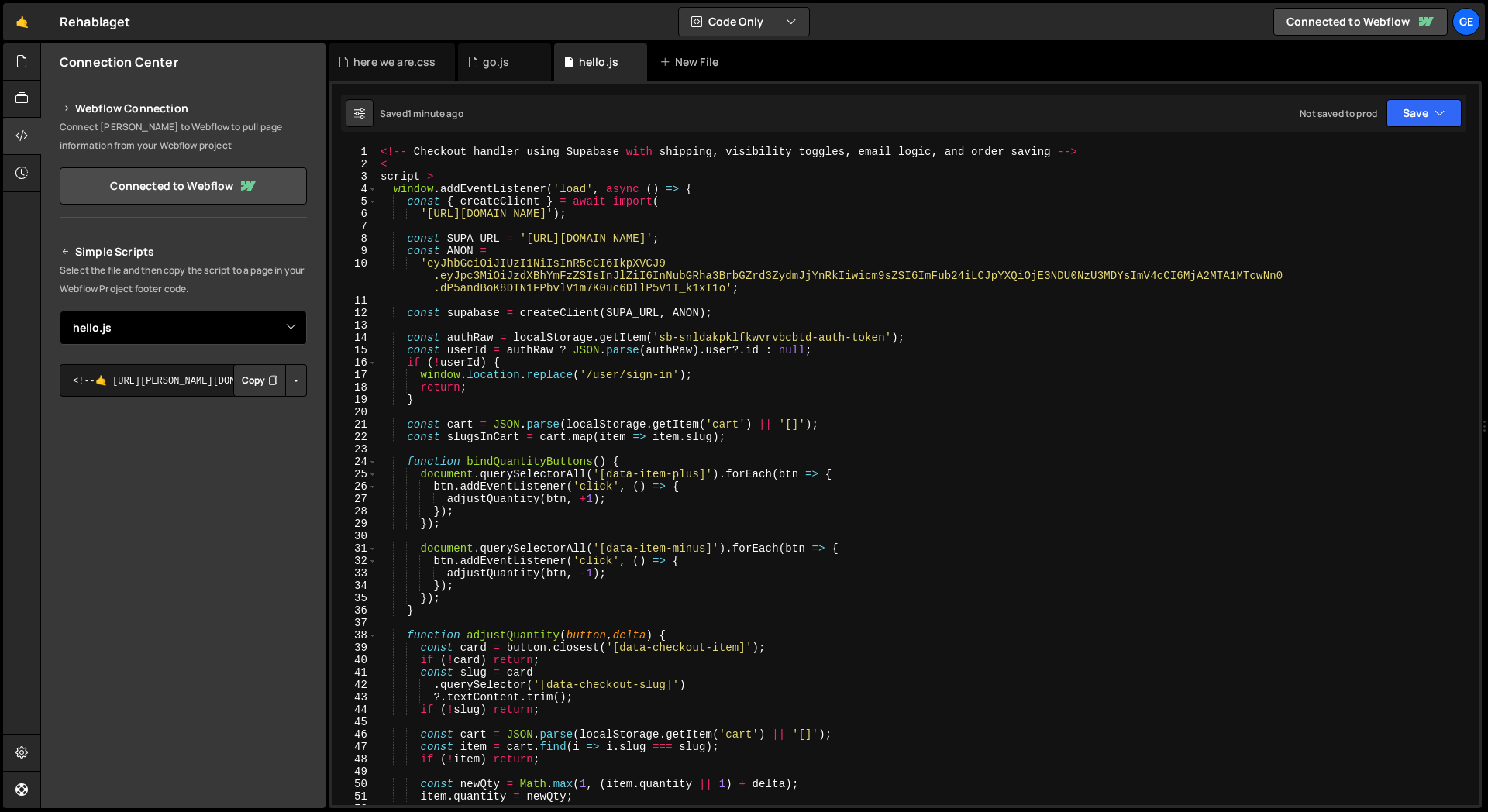
click at [59, 311] on select "Select File hello.js hello.js here we are.css" at bounding box center [183, 328] width 247 height 34
click at [189, 329] on select "Select File hello.js hello.js here we are.css" at bounding box center [183, 328] width 247 height 34
select select "48370"
click at [59, 311] on select "Select File hello.js hello.js here we are.css" at bounding box center [183, 328] width 247 height 34
click at [186, 326] on select "Select File hello.js hello.js here we are.css" at bounding box center [183, 328] width 247 height 34
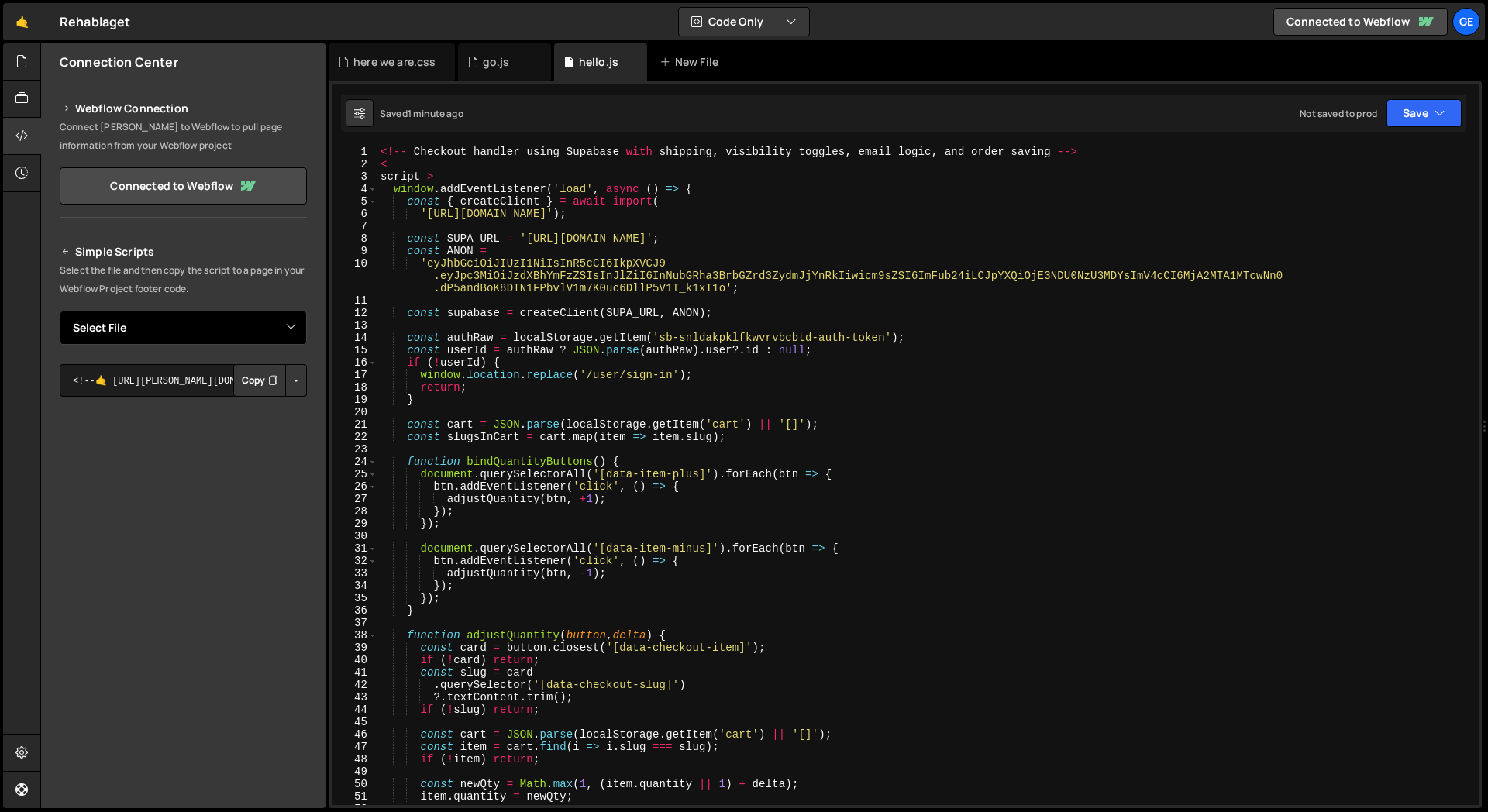
click at [59, 311] on select "Select File hello.js hello.js here we are.css" at bounding box center [183, 328] width 247 height 34
click at [159, 327] on select "Select File hello.js hello.js here we are.css" at bounding box center [183, 328] width 247 height 34
click at [59, 311] on select "Select File hello.js hello.js here we are.css" at bounding box center [183, 328] width 247 height 34
click at [150, 330] on select "Select File hello.js hello.js here we are.css" at bounding box center [183, 328] width 247 height 34
click at [59, 311] on select "Select File hello.js hello.js here we are.css" at bounding box center [183, 328] width 247 height 34
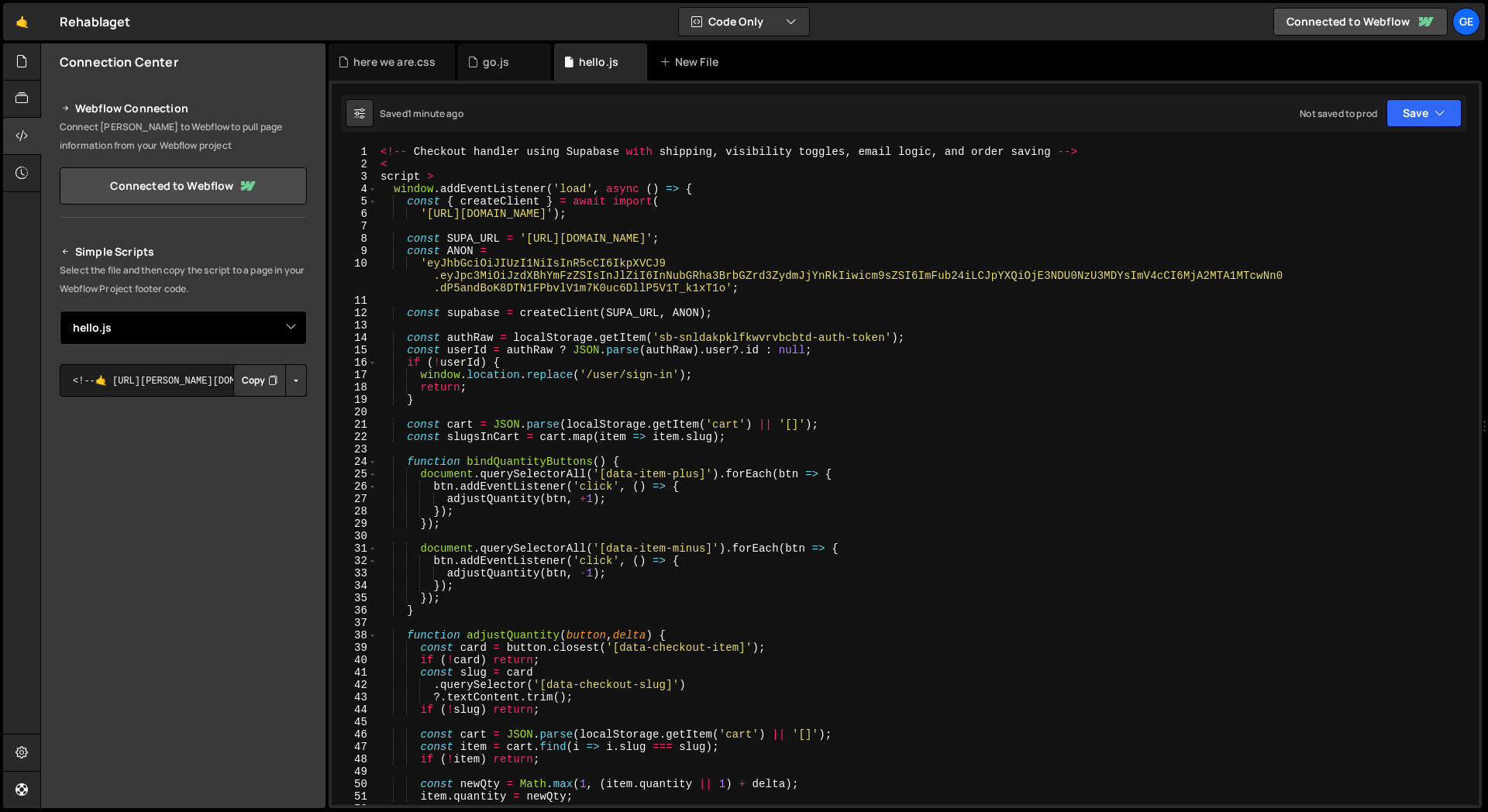
click at [154, 327] on select "Select File hello.js hello.js here we are.css" at bounding box center [183, 328] width 247 height 34
select select "48370"
click at [59, 311] on select "Select File hello.js hello.js here we are.css" at bounding box center [183, 328] width 247 height 34
click at [173, 327] on select "Select File hello.js hello.js here we are.css" at bounding box center [183, 328] width 247 height 34
select select
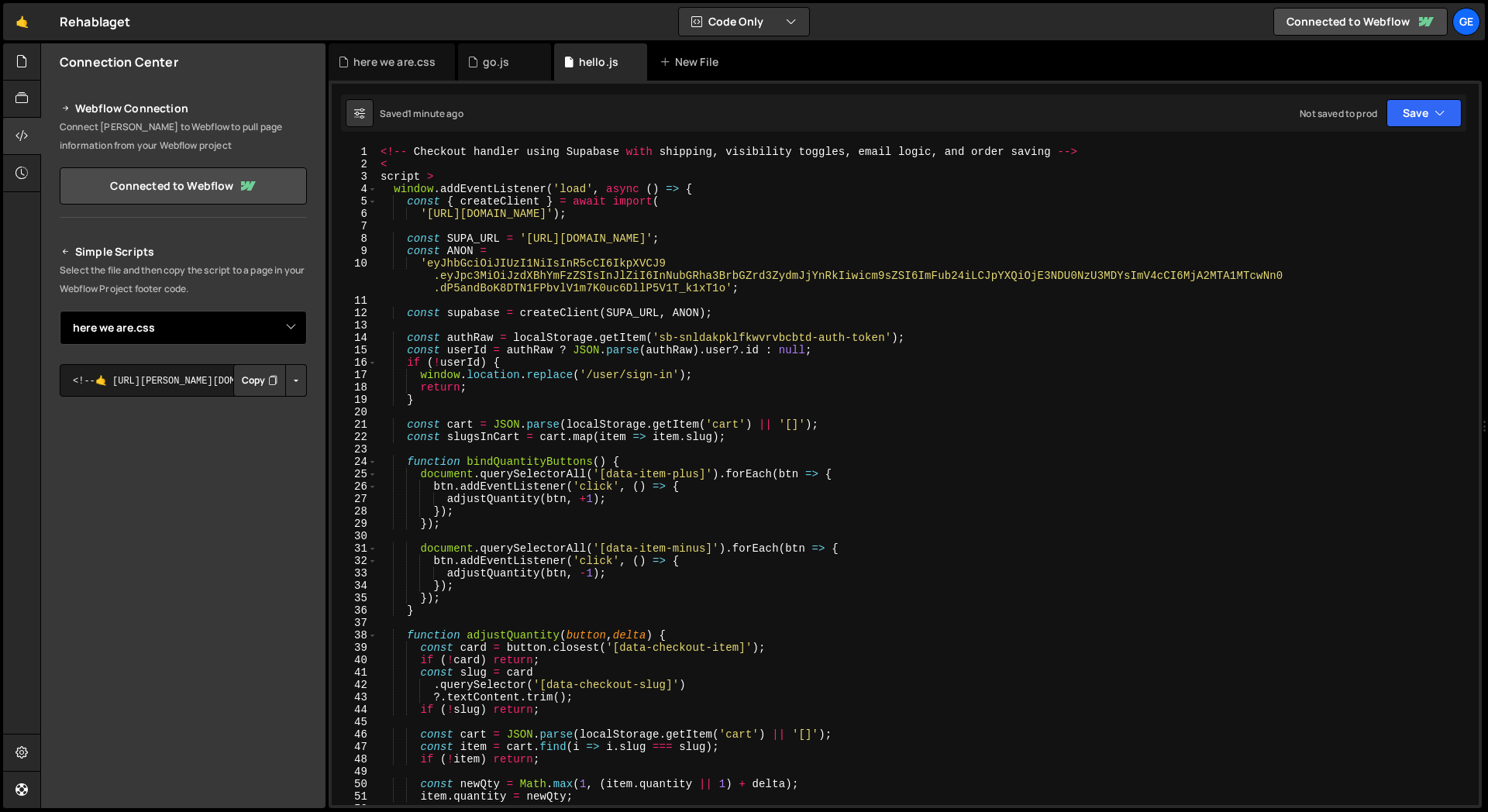
click at [59, 311] on select "Select File hello.js hello.js here we are.css" at bounding box center [183, 328] width 247 height 34
click at [209, 260] on h2 "Simple Scripts" at bounding box center [183, 252] width 247 height 18
